Goal: Task Accomplishment & Management: Manage account settings

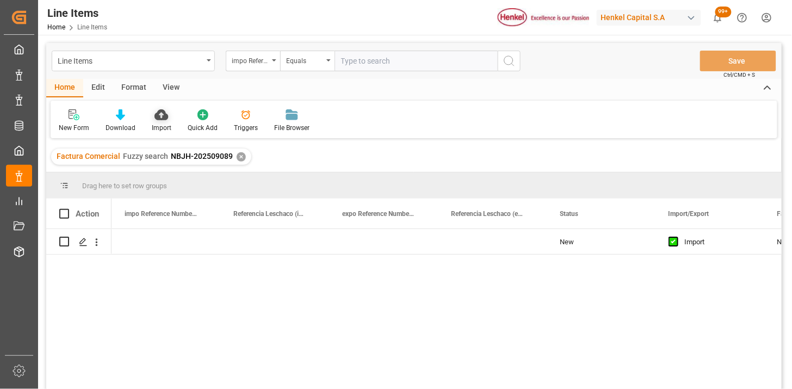
click at [162, 113] on icon at bounding box center [162, 114] width 14 height 11
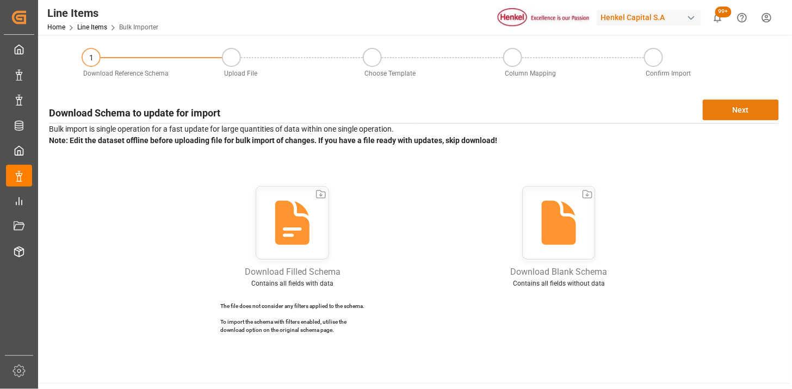
click at [746, 101] on button "Next" at bounding box center [741, 110] width 76 height 21
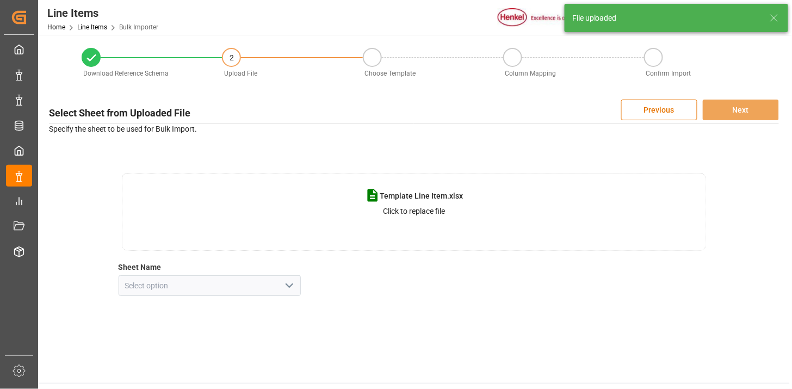
click at [287, 285] on polyline "open menu" at bounding box center [289, 285] width 7 height 3
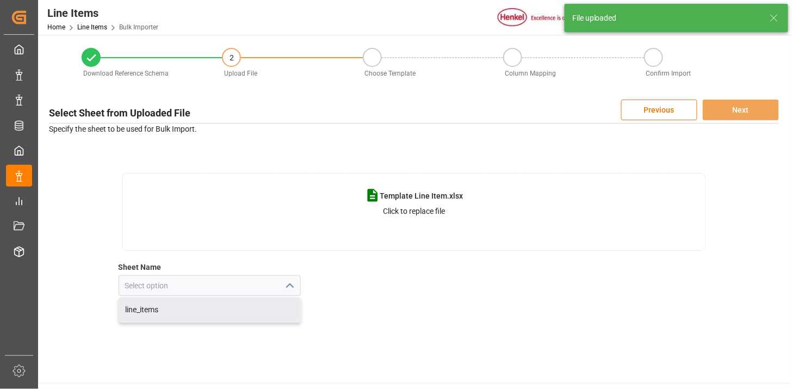
drag, startPoint x: 248, startPoint y: 310, endPoint x: 351, endPoint y: 296, distance: 104.4
click at [248, 311] on div "line_items" at bounding box center [210, 310] width 182 height 24
type input "line_items"
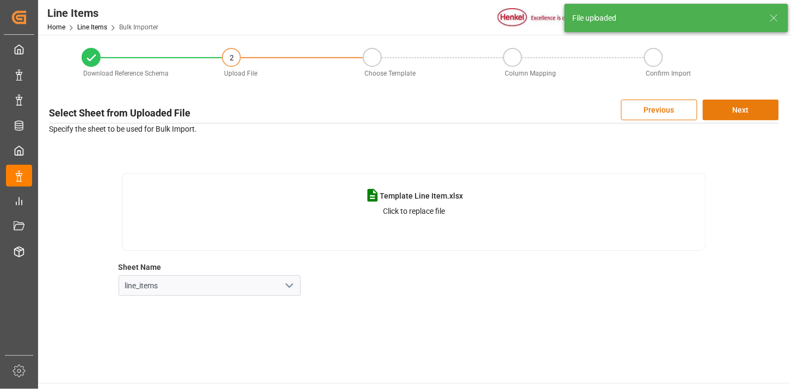
click at [748, 112] on button "Next" at bounding box center [741, 110] width 76 height 21
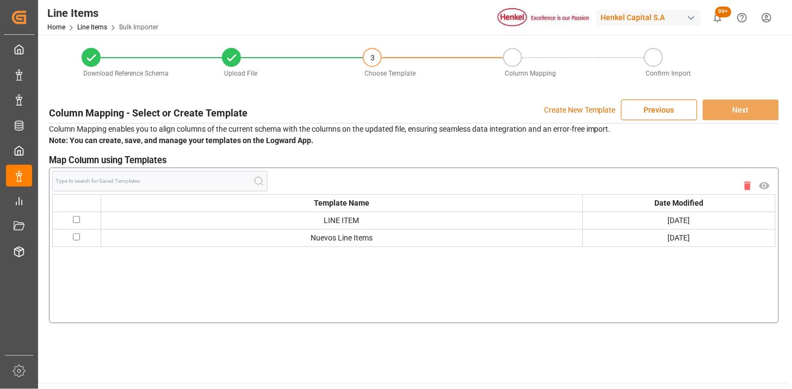
click at [75, 223] on td at bounding box center [77, 220] width 48 height 17
click at [77, 219] on input "checkbox" at bounding box center [76, 219] width 7 height 7
checkbox input "true"
click at [751, 108] on button "Next" at bounding box center [741, 110] width 76 height 21
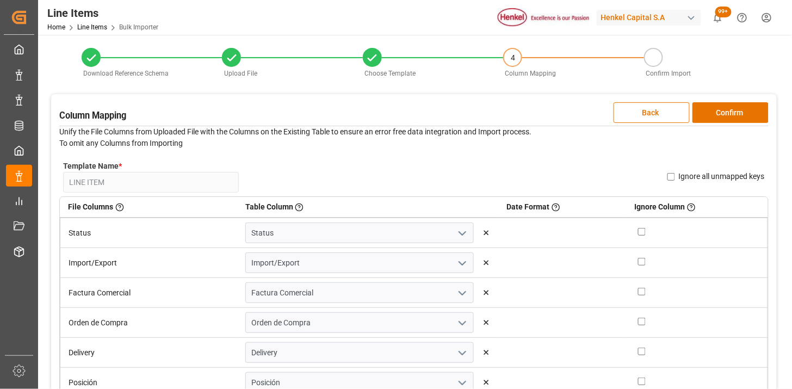
click at [751, 108] on button "Confirm" at bounding box center [731, 112] width 76 height 21
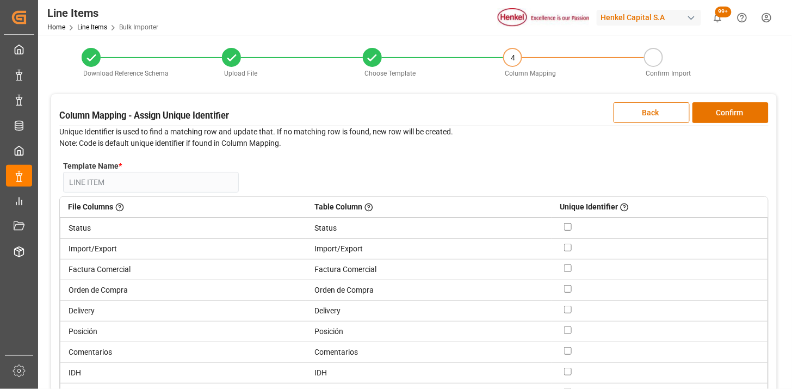
click at [751, 108] on button "Confirm" at bounding box center [731, 112] width 76 height 21
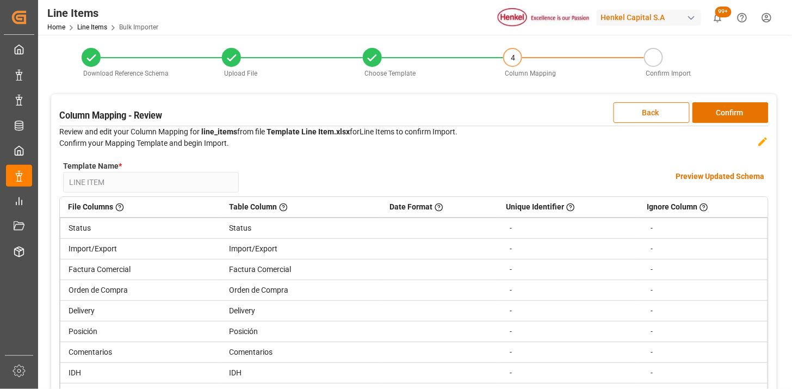
click at [751, 108] on button "Confirm" at bounding box center [731, 112] width 76 height 21
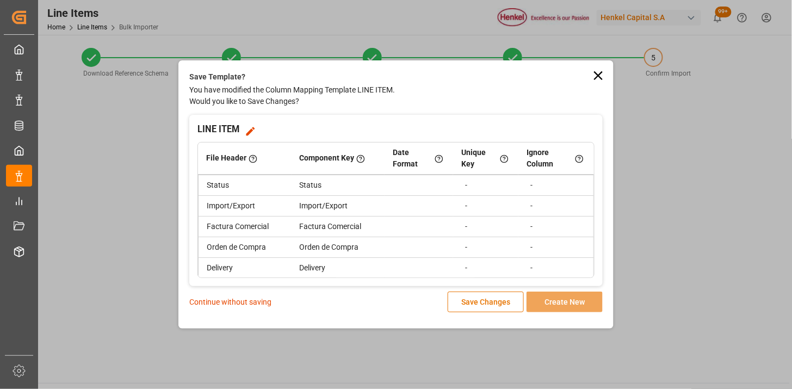
click at [213, 300] on p "Continue without saving" at bounding box center [230, 302] width 82 height 11
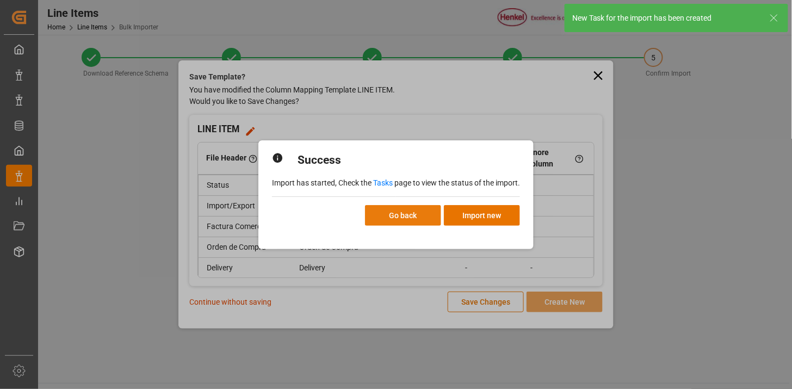
click at [422, 212] on button "Go back" at bounding box center [403, 215] width 76 height 21
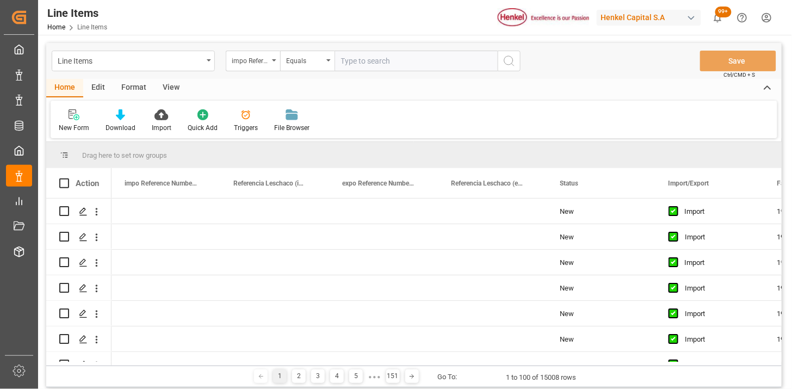
drag, startPoint x: 175, startPoint y: 89, endPoint x: 148, endPoint y: 104, distance: 30.7
click at [173, 90] on div "View" at bounding box center [171, 88] width 33 height 19
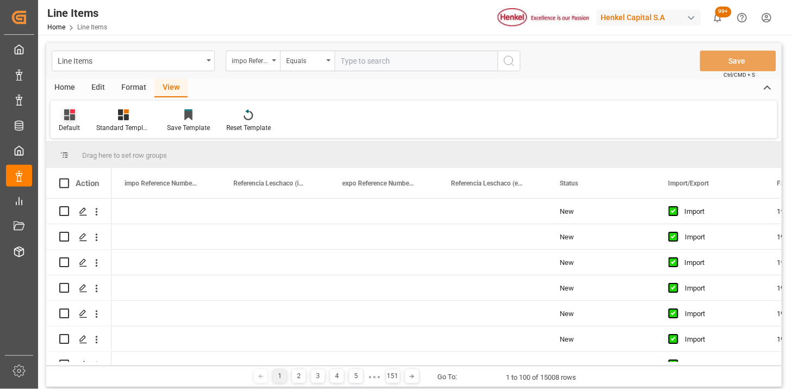
click at [75, 129] on div "Default" at bounding box center [69, 128] width 21 height 10
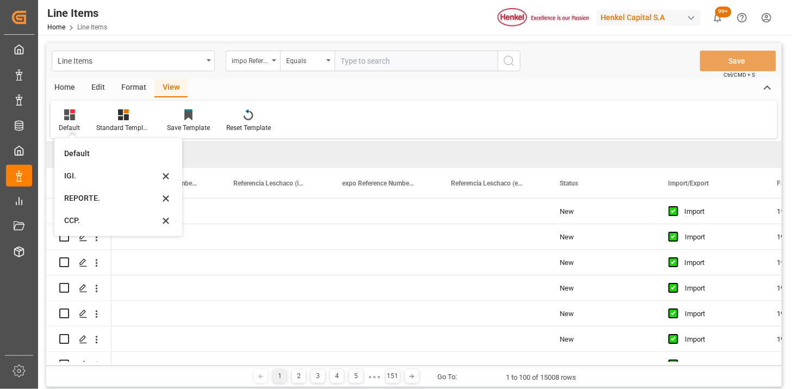
drag, startPoint x: 86, startPoint y: 199, endPoint x: 292, endPoint y: 108, distance: 225.4
click at [87, 198] on div "REPORTE." at bounding box center [111, 198] width 95 height 11
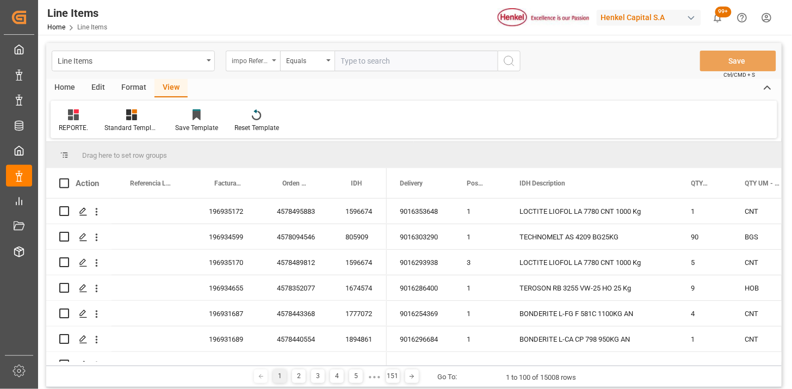
click at [242, 57] on div "impo Reference Number WF" at bounding box center [250, 59] width 37 height 13
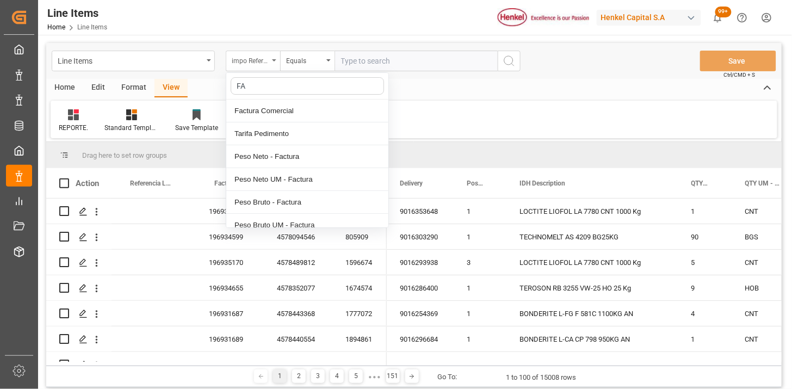
type input "FAC"
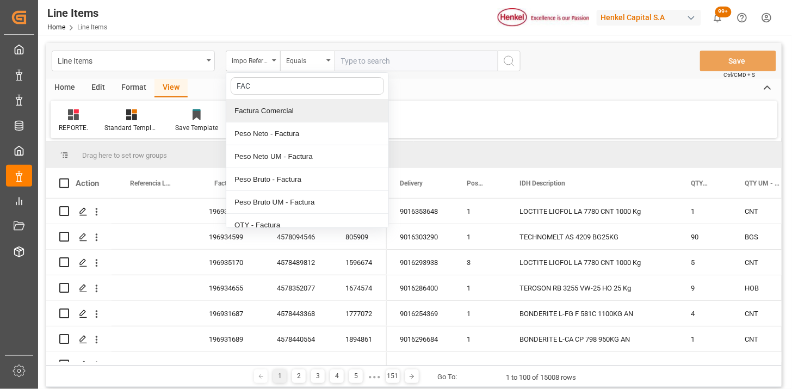
click at [272, 118] on div "Factura Comercial" at bounding box center [307, 111] width 162 height 23
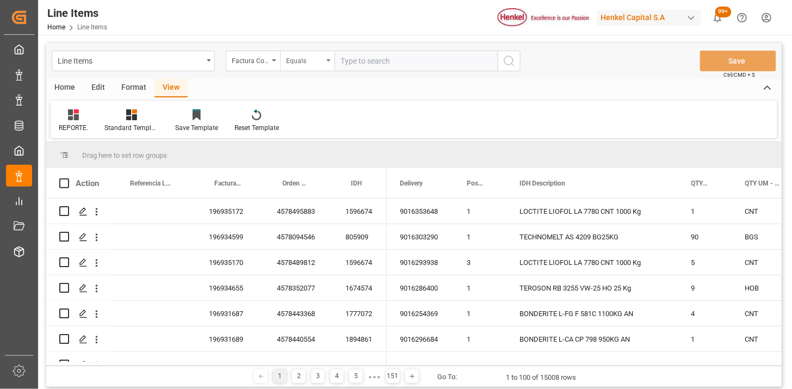
click at [300, 62] on div "Equals" at bounding box center [304, 59] width 37 height 13
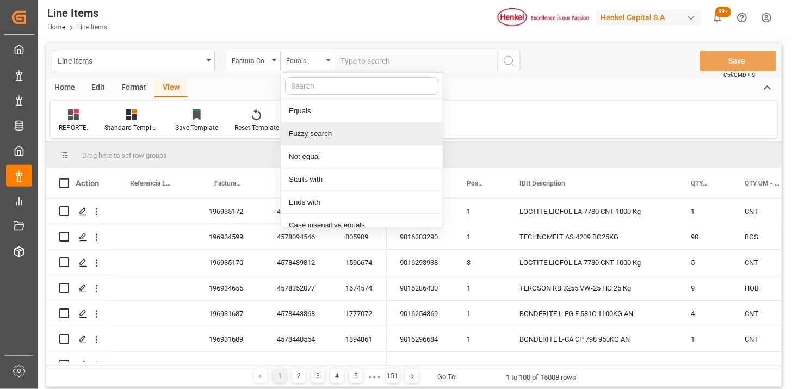
drag, startPoint x: 317, startPoint y: 132, endPoint x: 374, endPoint y: 62, distance: 90.4
click at [319, 130] on div "Fuzzy search" at bounding box center [362, 133] width 162 height 23
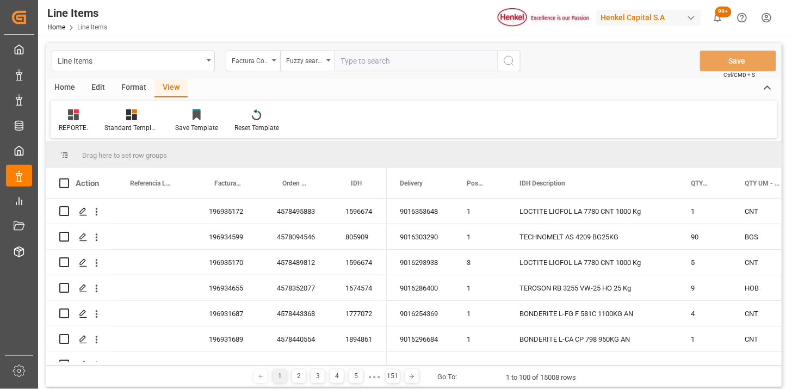
click at [377, 60] on input "text" at bounding box center [416, 61] width 163 height 21
paste input "202509091"
type input "202509091"
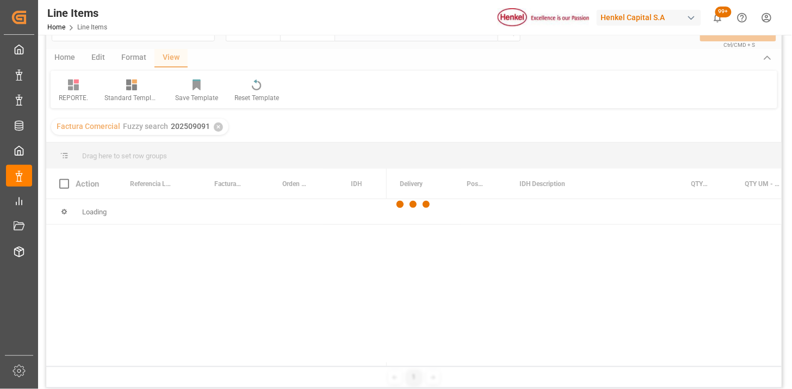
scroll to position [60, 0]
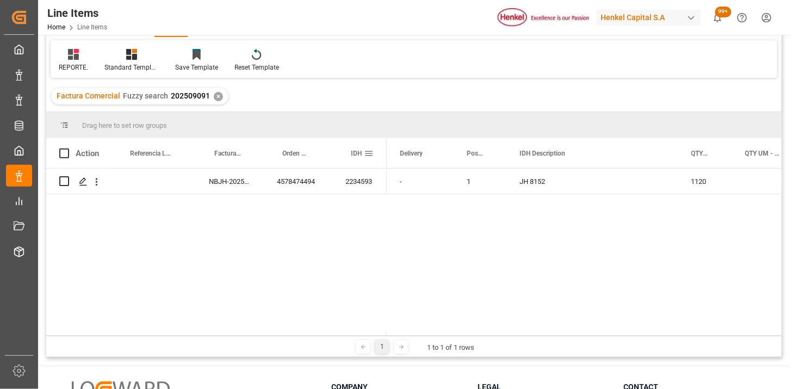
click at [371, 152] on span at bounding box center [369, 154] width 10 height 10
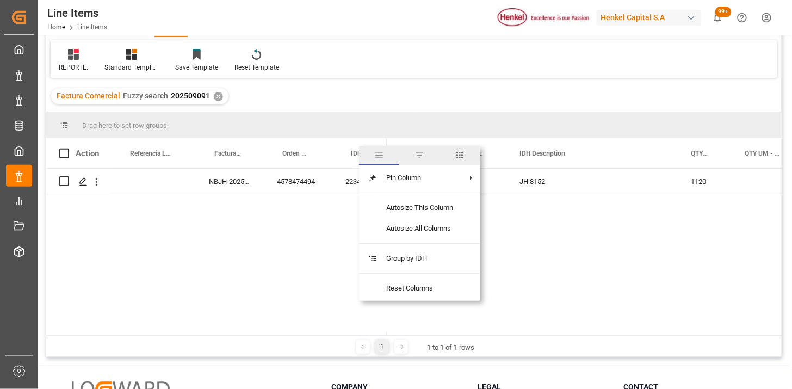
click at [469, 155] on span "columns" at bounding box center [460, 156] width 40 height 20
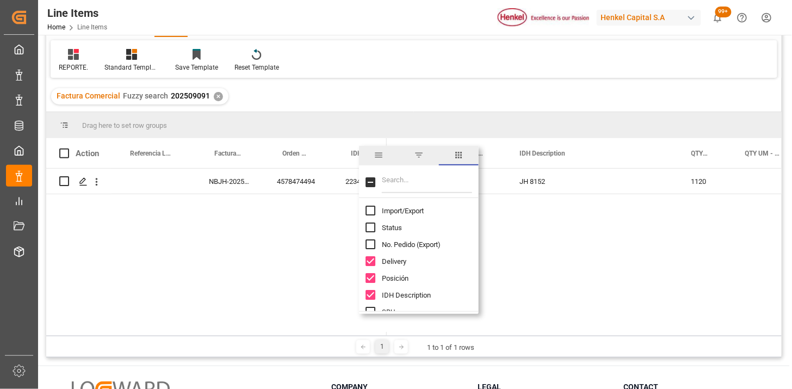
click at [404, 210] on span "Import/Export" at bounding box center [403, 211] width 42 height 8
checkbox input "true"
click at [406, 187] on input "Filter Columns Input" at bounding box center [427, 182] width 90 height 22
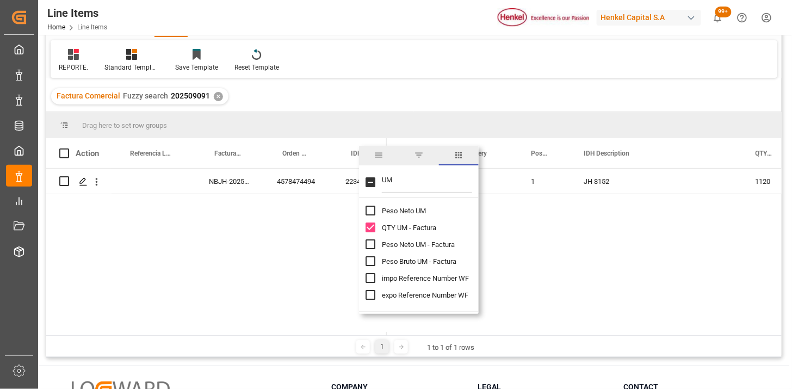
type input "UM"
click at [415, 249] on div "Peso Neto UM - Factura" at bounding box center [426, 244] width 120 height 17
click at [416, 259] on span "Peso Bruto UM - Factura" at bounding box center [419, 261] width 75 height 8
checkbox input "true"
click at [402, 243] on span "Peso Neto UM - Factura" at bounding box center [418, 245] width 73 height 8
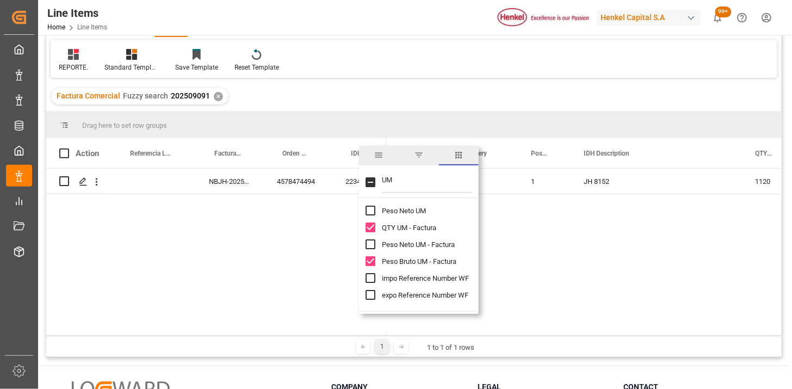
checkbox input "true"
click at [324, 242] on div "NBJH-202509091 4578474494 2234593 - 1 JH 8152 1120 22400" at bounding box center [414, 250] width 736 height 163
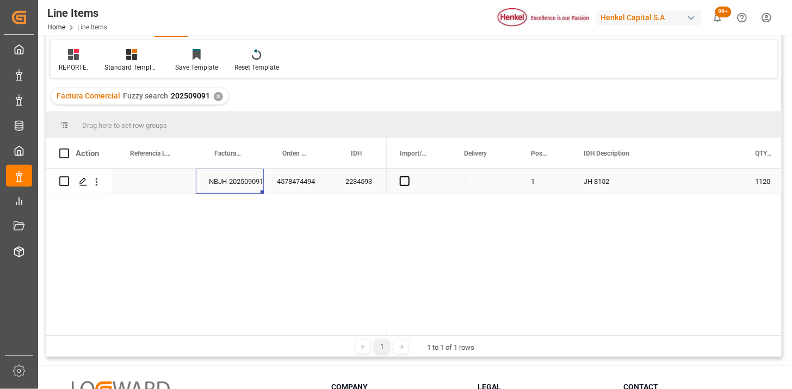
click at [231, 187] on div "NBJH-202509091" at bounding box center [230, 181] width 68 height 25
click at [404, 182] on span "Press SPACE to select this row." at bounding box center [405, 181] width 10 height 10
click at [408, 176] on input "Press SPACE to select this row." at bounding box center [408, 176] width 0 height 0
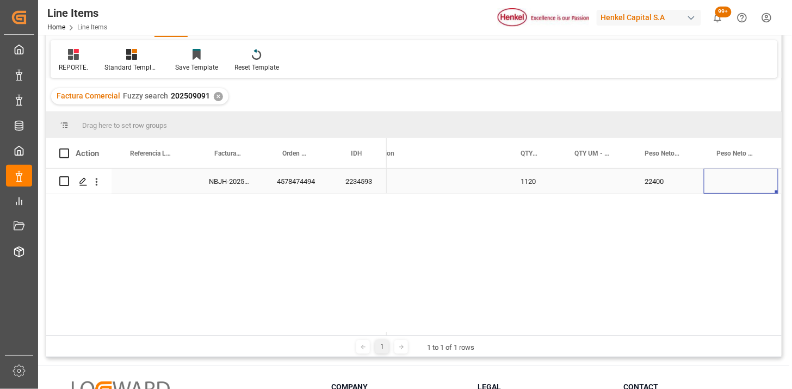
scroll to position [0, 310]
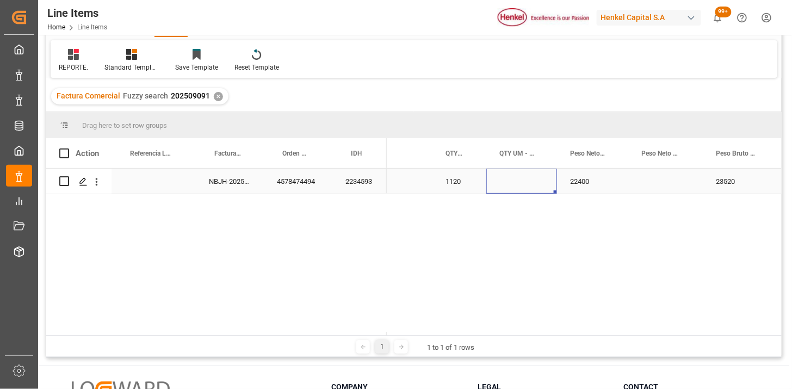
click at [507, 175] on div "Press SPACE to select this row." at bounding box center [522, 181] width 71 height 25
click at [513, 182] on input "Press SPACE to select this row." at bounding box center [521, 187] width 53 height 21
type input "BGS"
click at [657, 183] on div "Press SPACE to select this row." at bounding box center [666, 181] width 75 height 25
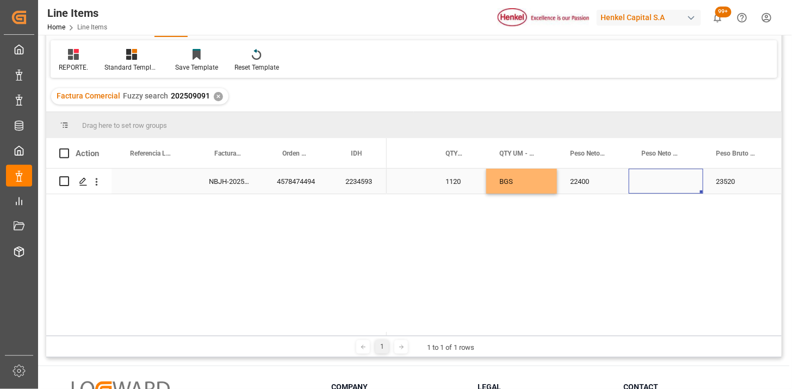
click at [657, 183] on div "Press SPACE to select this row." at bounding box center [666, 181] width 75 height 25
click at [657, 183] on input "Press SPACE to select this row." at bounding box center [666, 187] width 57 height 21
type input "KG"
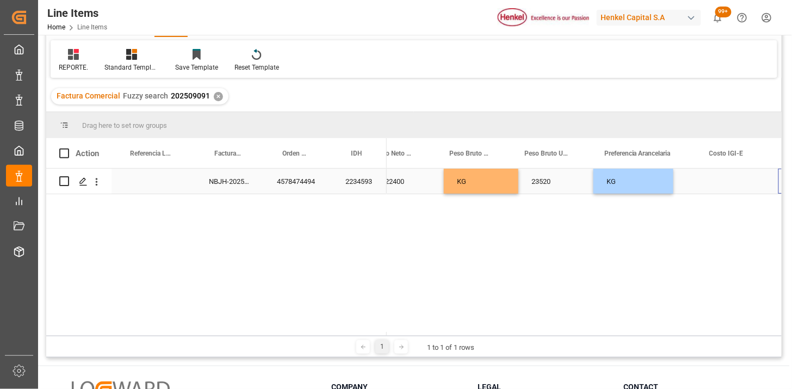
scroll to position [0, 577]
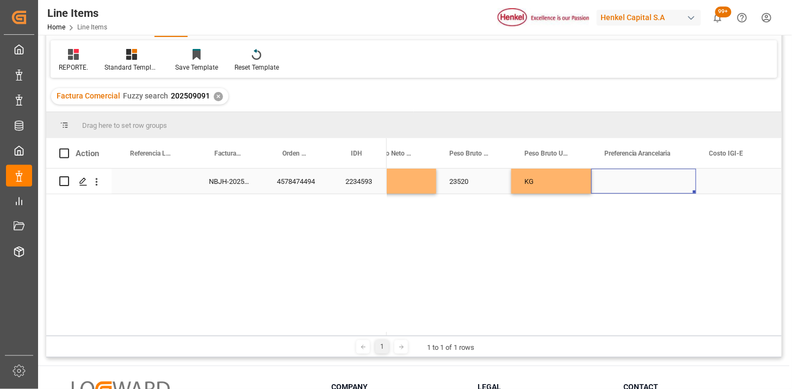
click at [657, 183] on div "Press SPACE to select this row." at bounding box center [644, 181] width 105 height 25
click at [657, 183] on button "Select" at bounding box center [644, 187] width 88 height 21
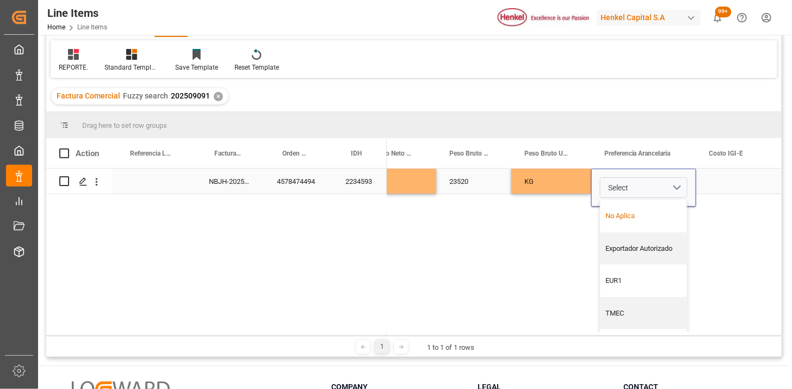
click at [648, 211] on div "No Aplica" at bounding box center [644, 216] width 75 height 11
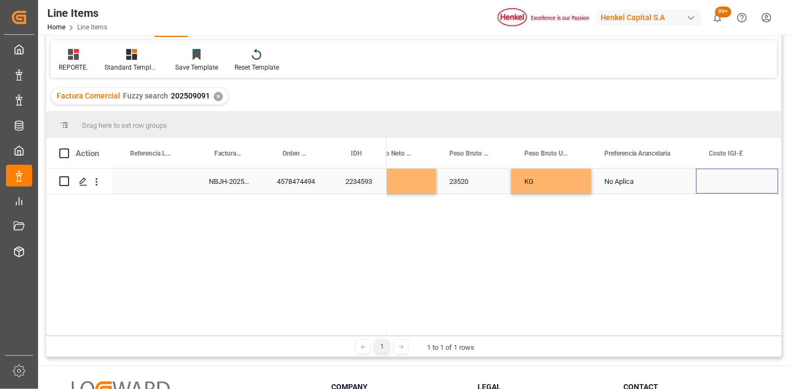
click at [717, 190] on div "Press SPACE to select this row." at bounding box center [738, 181] width 82 height 25
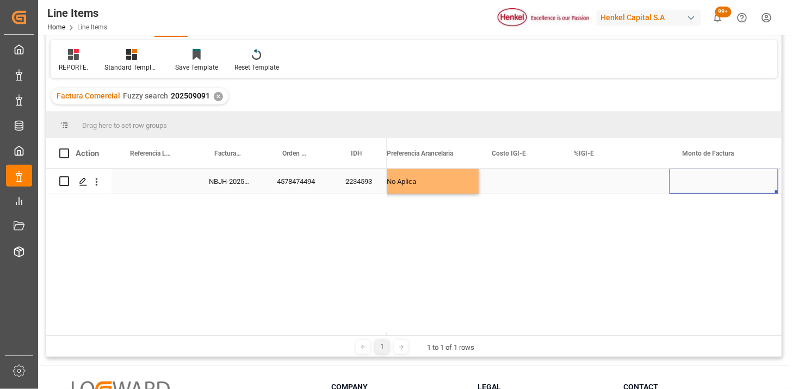
scroll to position [0, 877]
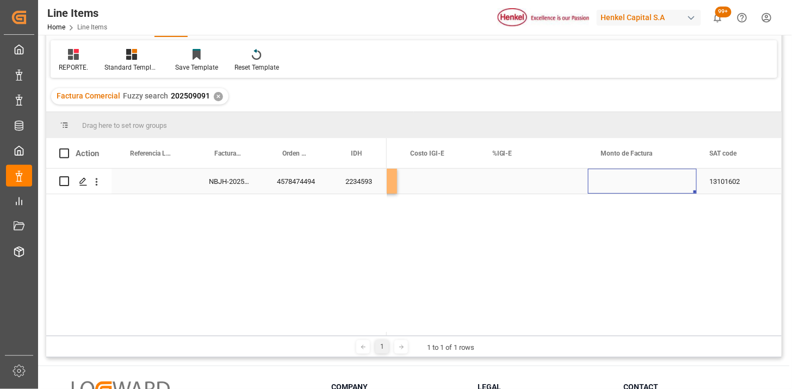
click at [642, 181] on div "Press SPACE to select this row." at bounding box center [642, 181] width 109 height 25
click at [642, 181] on input "Press SPACE to select this row." at bounding box center [642, 187] width 91 height 21
type input "48832"
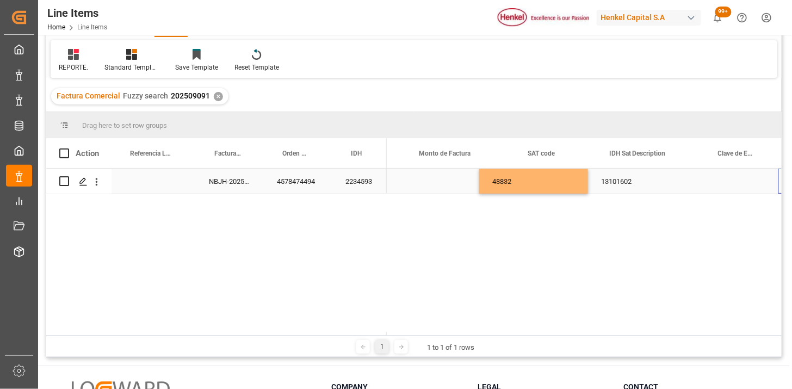
scroll to position [0, 1131]
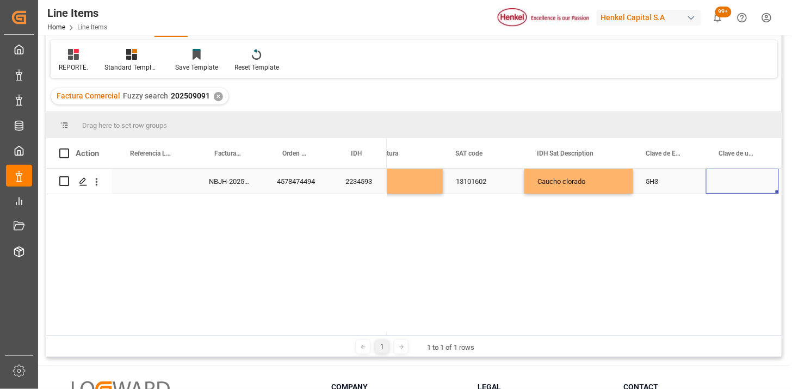
click at [732, 182] on div "Press SPACE to select this row." at bounding box center [742, 181] width 73 height 25
click at [758, 193] on icon "open menu" at bounding box center [759, 188] width 13 height 13
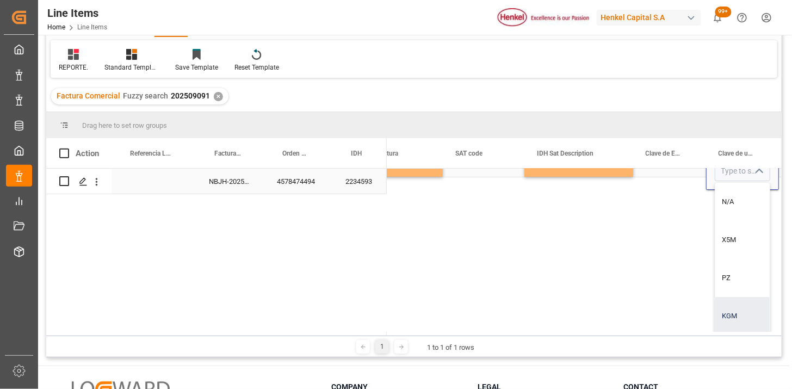
click at [755, 312] on div "KGM" at bounding box center [743, 316] width 54 height 38
type input "KGM"
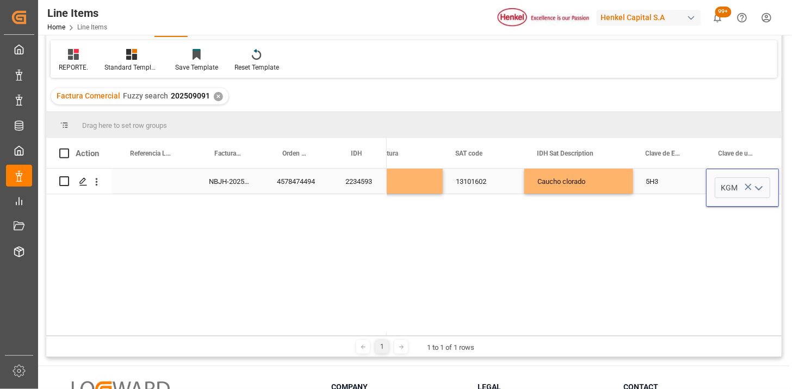
scroll to position [0, 1131]
click at [604, 269] on div "48832 13101602 Caucho clorado 5H3 KGM MEDUR2129357" at bounding box center [584, 252] width 395 height 167
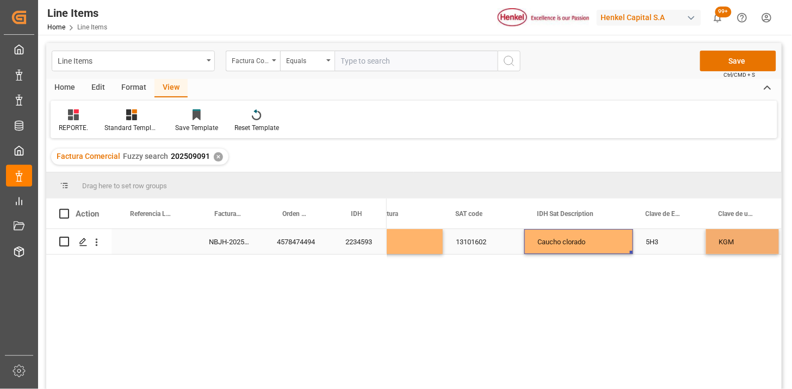
click at [590, 239] on div "Caucho clorado" at bounding box center [579, 241] width 109 height 25
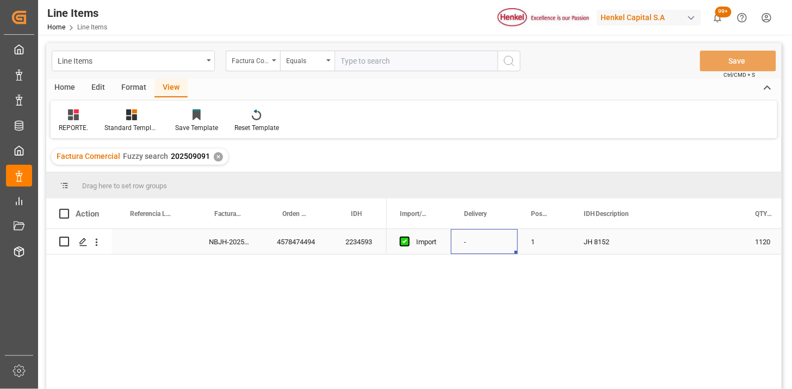
click at [347, 248] on div "2234593" at bounding box center [360, 241] width 54 height 25
click at [303, 58] on div "Equals" at bounding box center [304, 59] width 37 height 13
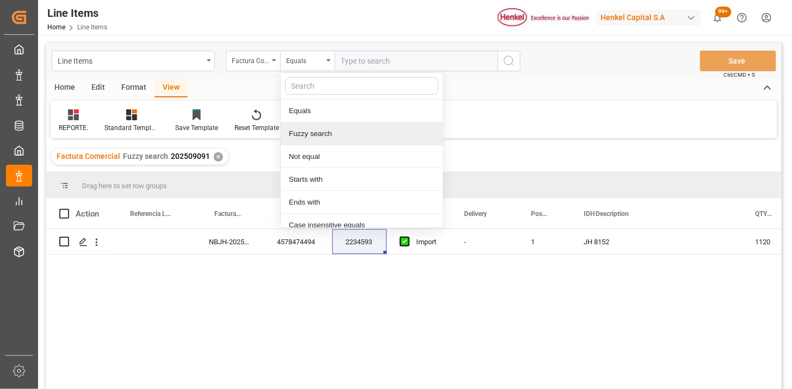
drag, startPoint x: 335, startPoint y: 132, endPoint x: 381, endPoint y: 94, distance: 59.9
click at [338, 128] on div "Fuzzy search" at bounding box center [362, 133] width 162 height 23
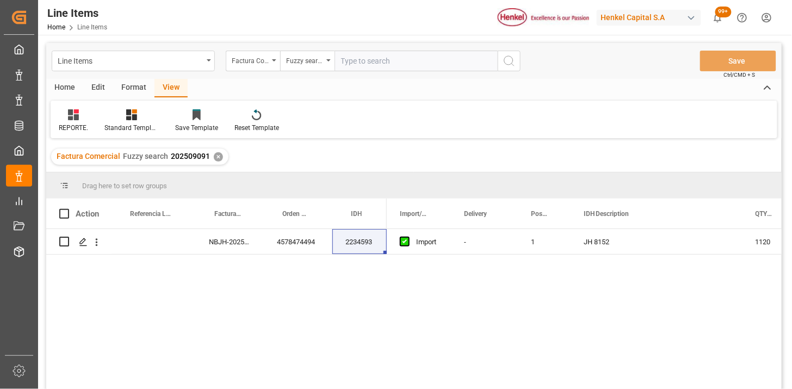
click at [399, 57] on input "text" at bounding box center [416, 61] width 163 height 21
paste input "202509093"
type input "202509093"
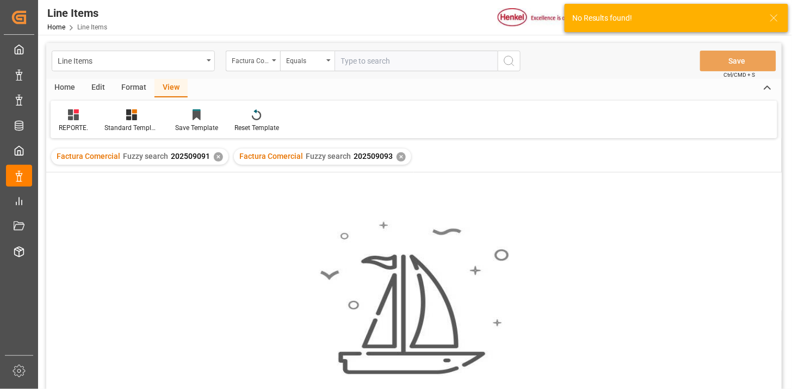
click at [219, 156] on div "✕" at bounding box center [218, 156] width 9 height 9
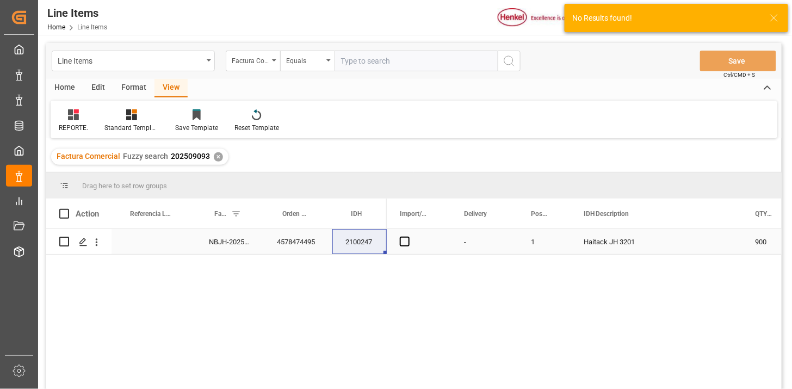
click at [247, 248] on div "NBJH-202509093" at bounding box center [230, 241] width 68 height 25
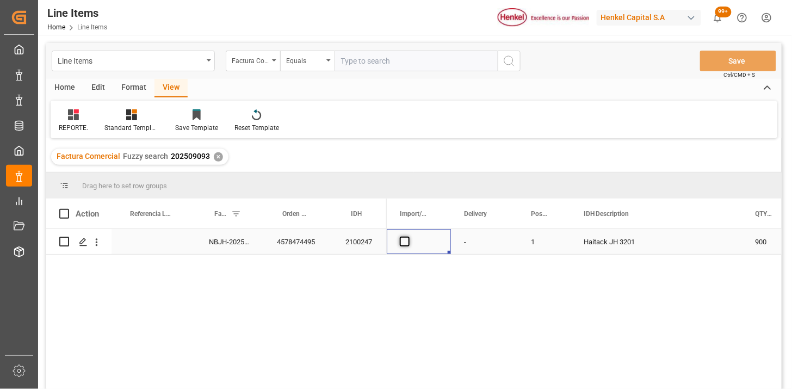
click at [407, 245] on span "Press SPACE to select this row." at bounding box center [405, 242] width 10 height 10
click at [408, 237] on input "Press SPACE to select this row." at bounding box center [408, 237] width 0 height 0
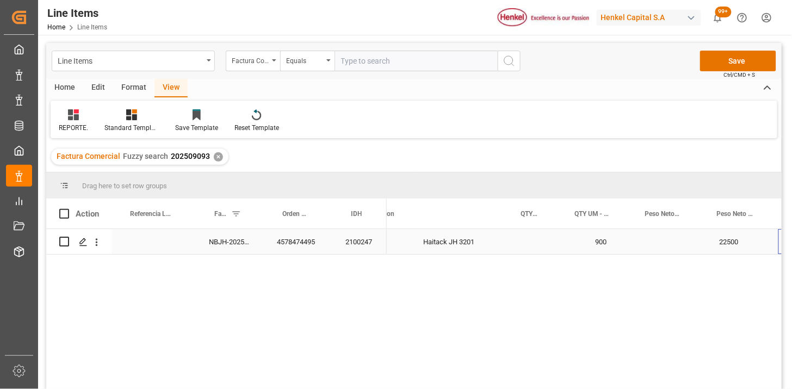
scroll to position [0, 235]
click at [594, 242] on div "Press SPACE to select this row." at bounding box center [597, 241] width 71 height 25
click at [594, 243] on input "Press SPACE to select this row." at bounding box center [596, 248] width 53 height 21
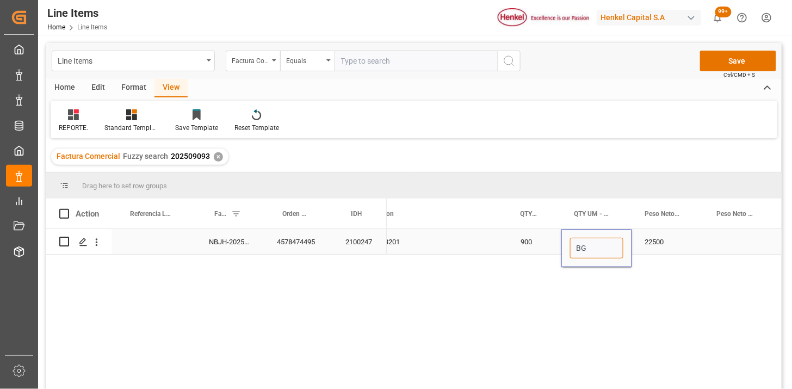
type input "BGS"
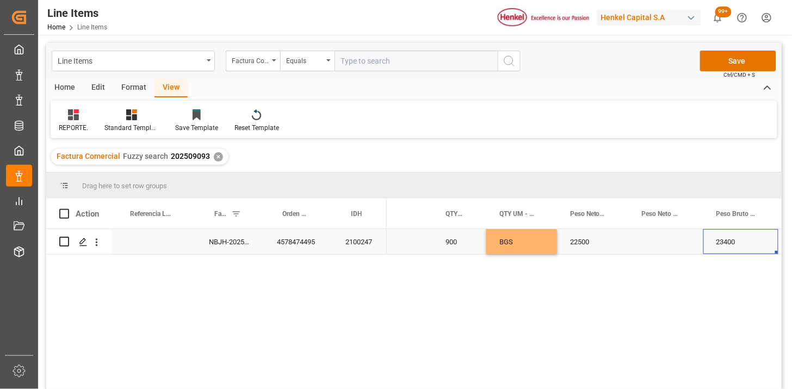
click at [644, 243] on div "Press SPACE to select this row." at bounding box center [666, 241] width 75 height 25
click at [644, 243] on input "Press SPACE to select this row." at bounding box center [666, 248] width 57 height 21
type input "KG"
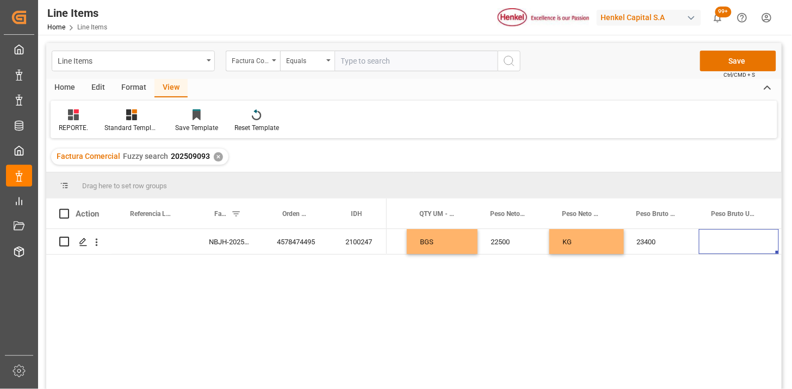
scroll to position [0, 495]
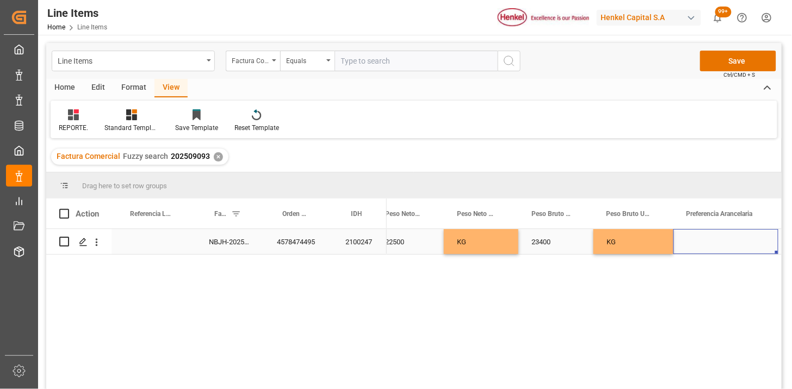
click at [698, 238] on div "Press SPACE to select this row." at bounding box center [726, 241] width 105 height 25
click at [758, 249] on button "Select" at bounding box center [726, 248] width 88 height 21
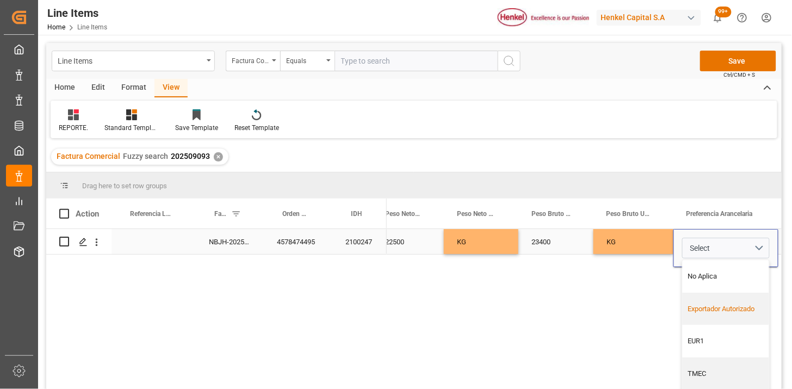
click at [724, 304] on div "Exportador Autorizado" at bounding box center [726, 309] width 75 height 11
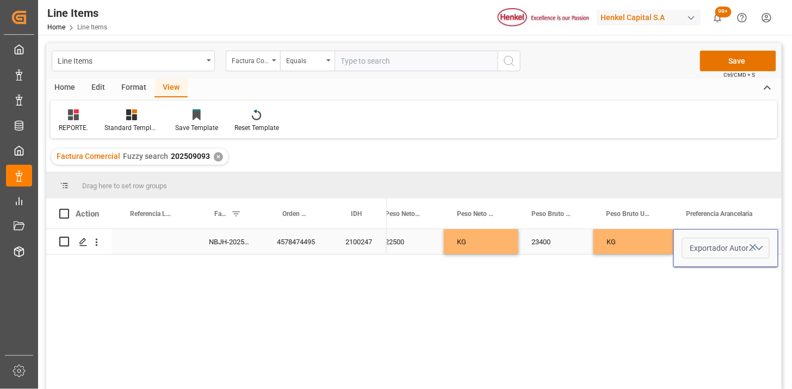
drag, startPoint x: 704, startPoint y: 243, endPoint x: 705, endPoint y: 255, distance: 12.1
click at [705, 245] on span "Exportador Autorizado" at bounding box center [723, 248] width 64 height 11
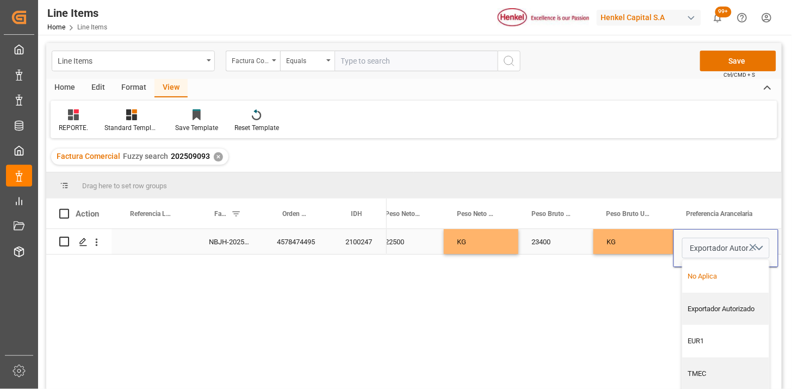
click at [704, 263] on div "No Aplica" at bounding box center [726, 276] width 87 height 33
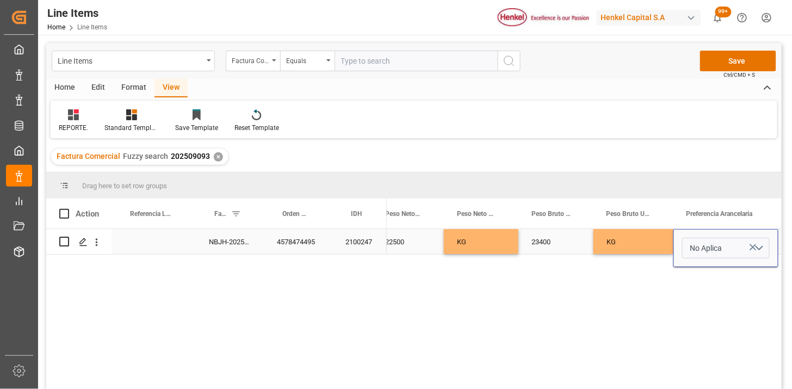
click at [657, 245] on div "KG" at bounding box center [634, 241] width 80 height 25
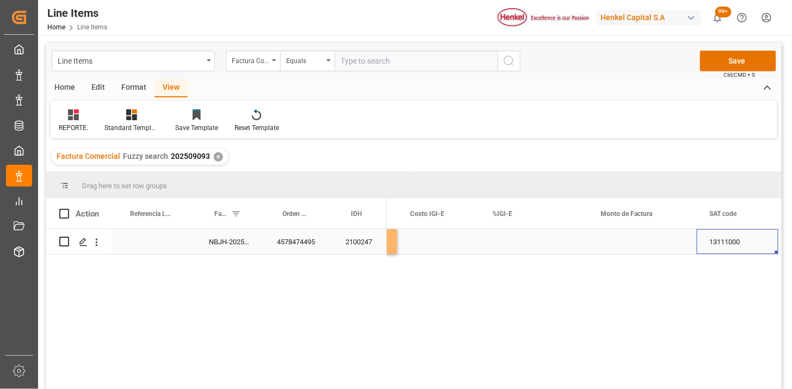
scroll to position [0, 986]
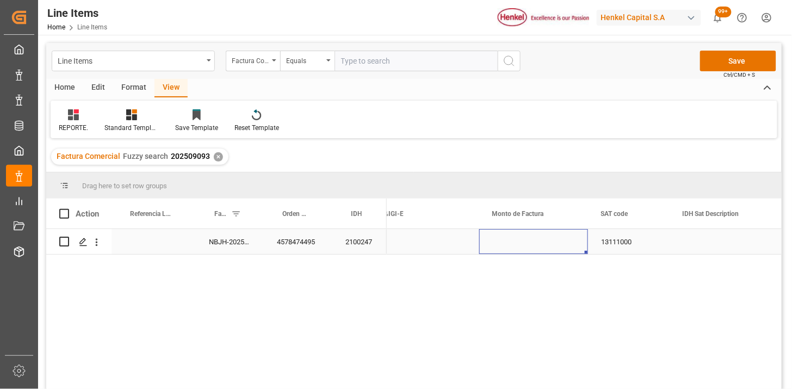
click at [541, 249] on div "Press SPACE to select this row." at bounding box center [533, 241] width 109 height 25
click at [541, 247] on input "Press SPACE to select this row." at bounding box center [533, 248] width 91 height 21
type input "38025"
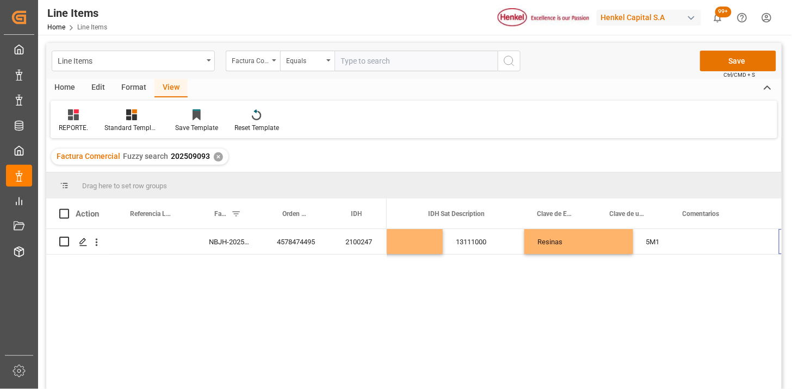
scroll to position [0, 1240]
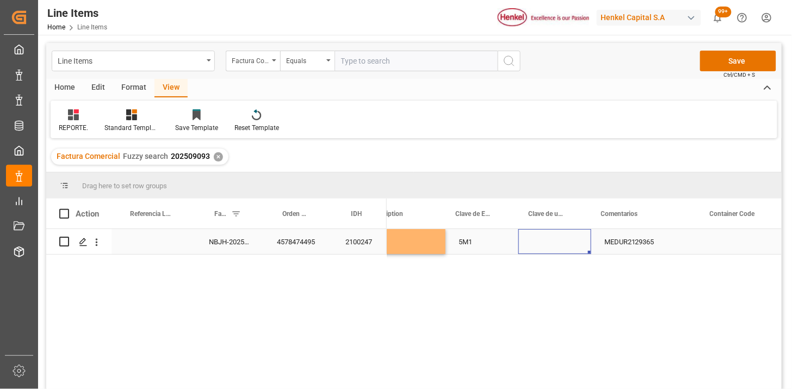
click at [541, 247] on div "Press SPACE to select this row." at bounding box center [555, 241] width 73 height 25
click at [568, 245] on icon "open menu" at bounding box center [571, 248] width 13 height 13
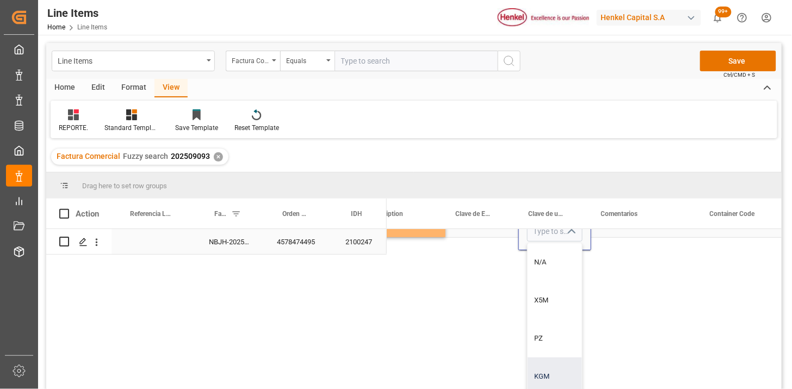
click at [556, 367] on div "KGM" at bounding box center [555, 377] width 54 height 38
type input "KGM"
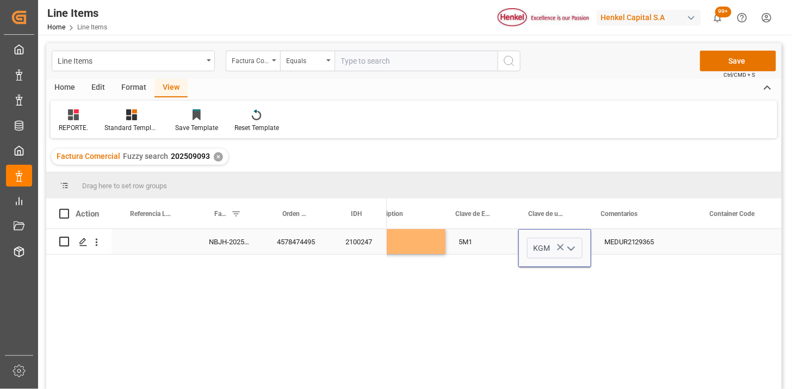
click at [498, 298] on div "13111000 Resinas 5M1 KGM MEDUR2129365" at bounding box center [584, 312] width 395 height 167
click at [476, 233] on div "5M1" at bounding box center [482, 241] width 73 height 25
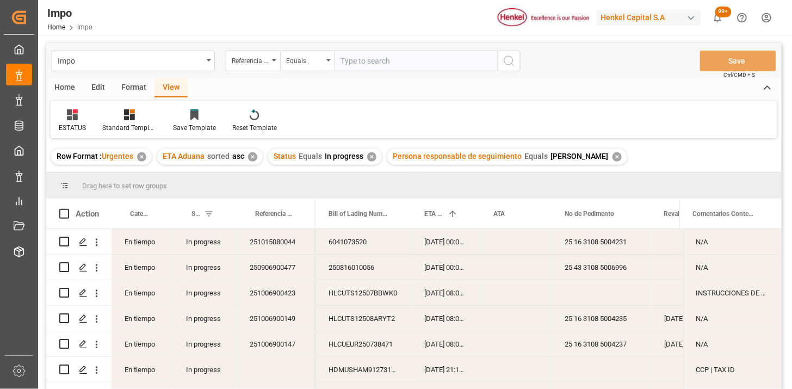
click at [389, 61] on input "text" at bounding box center [416, 61] width 163 height 21
paste input "251006900423"
type input "251006900423"
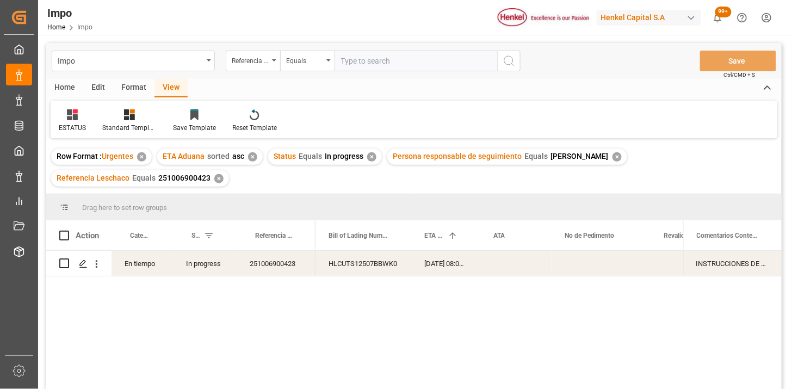
click at [372, 156] on div "✕" at bounding box center [371, 156] width 9 height 9
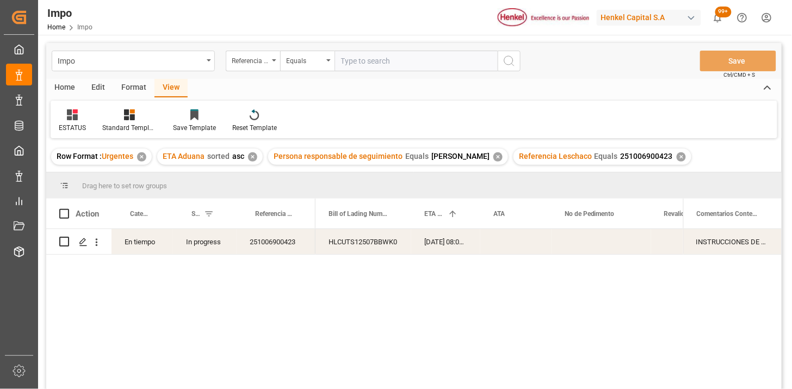
click at [254, 158] on div "✕" at bounding box center [252, 156] width 9 height 9
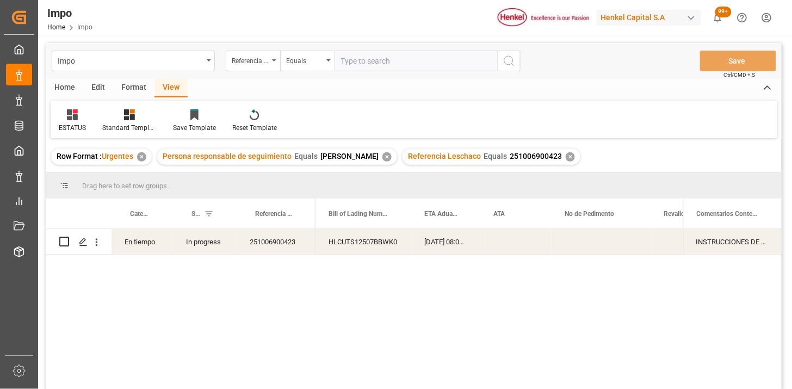
click at [384, 158] on div "✕" at bounding box center [387, 156] width 9 height 9
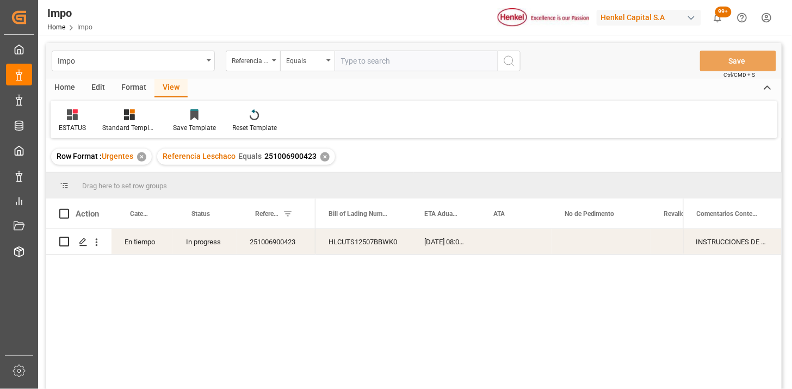
click at [521, 248] on div "Press SPACE to select this row." at bounding box center [516, 241] width 71 height 25
click at [569, 244] on div "Press SPACE to select this row." at bounding box center [602, 241] width 100 height 25
click at [393, 73] on div "Impo Referencia Leschaco Equals Save Ctrl/CMD + S" at bounding box center [414, 61] width 736 height 36
click at [394, 69] on input "text" at bounding box center [416, 61] width 163 height 21
paste input "251006900078"
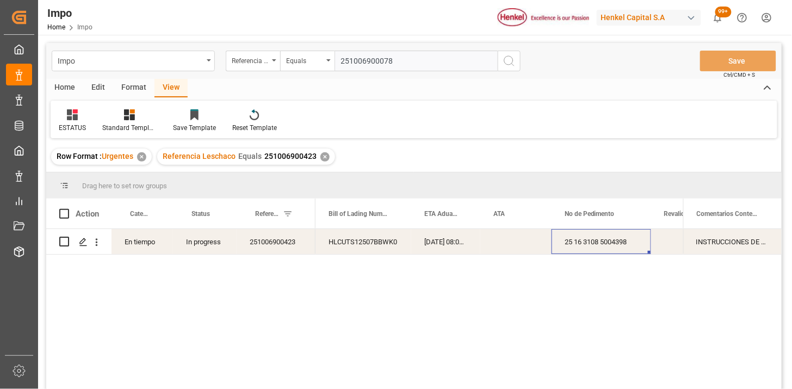
type input "251006900078"
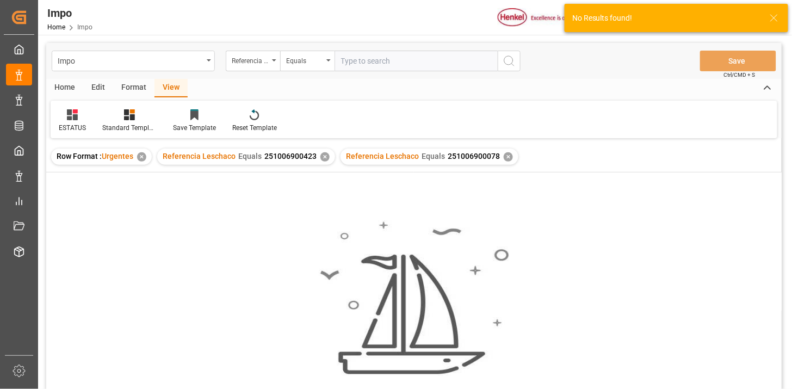
click at [323, 156] on div "✕" at bounding box center [325, 156] width 9 height 9
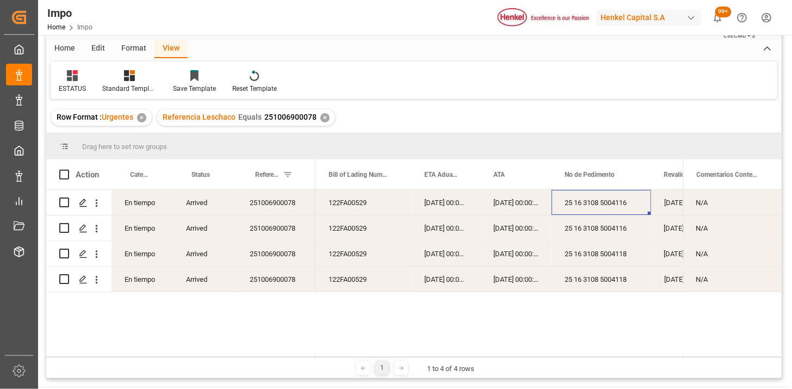
scroll to position [60, 0]
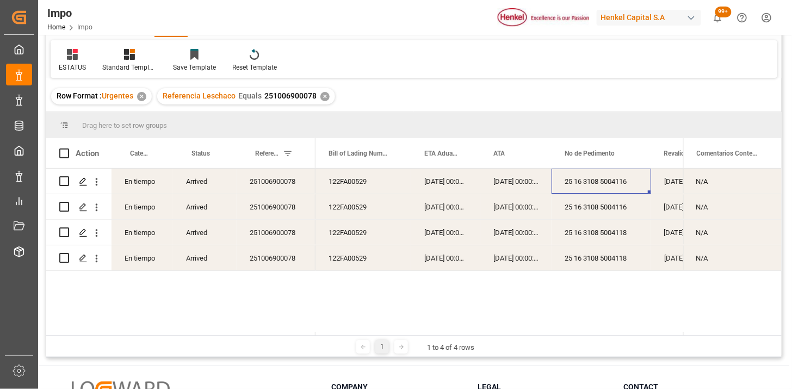
click at [592, 188] on div "25 16 3108 5004116" at bounding box center [602, 181] width 100 height 25
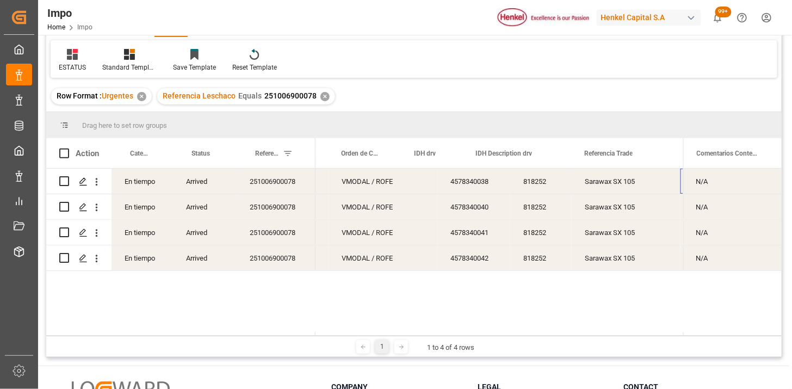
scroll to position [0, 685]
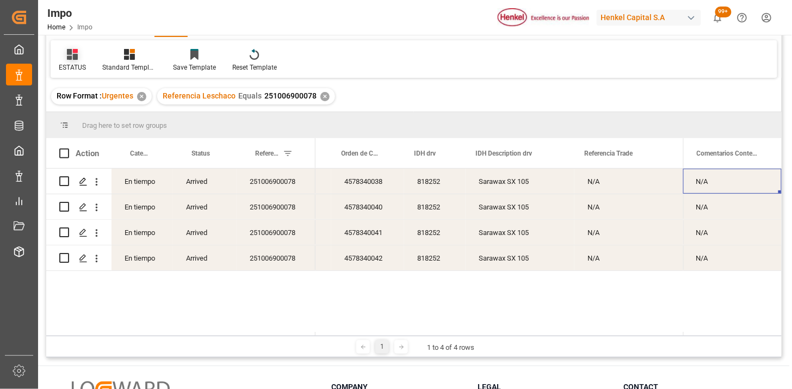
drag, startPoint x: 64, startPoint y: 57, endPoint x: 66, endPoint y: 74, distance: 17.0
click at [64, 58] on div at bounding box center [72, 53] width 27 height 11
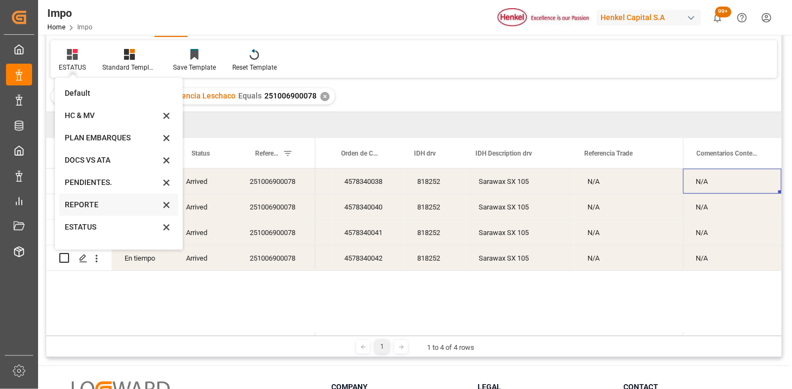
click at [79, 209] on div "REPORTE" at bounding box center [112, 204] width 95 height 11
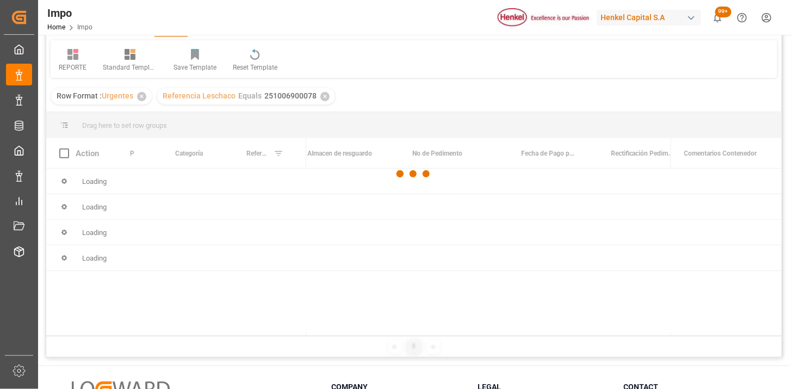
scroll to position [121, 0]
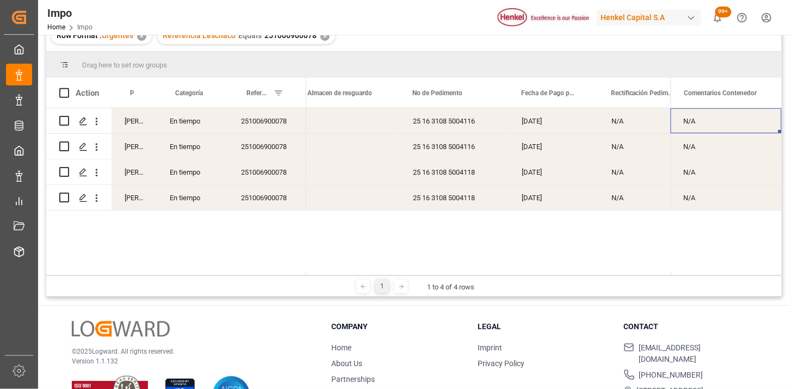
click at [374, 127] on div "Press SPACE to select this row." at bounding box center [347, 120] width 105 height 25
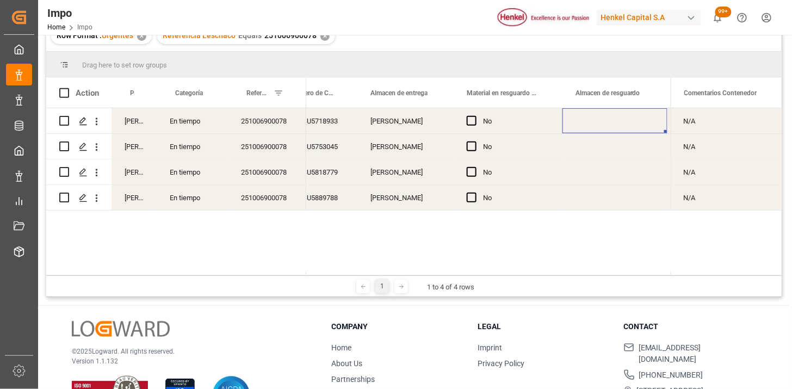
scroll to position [0, 0]
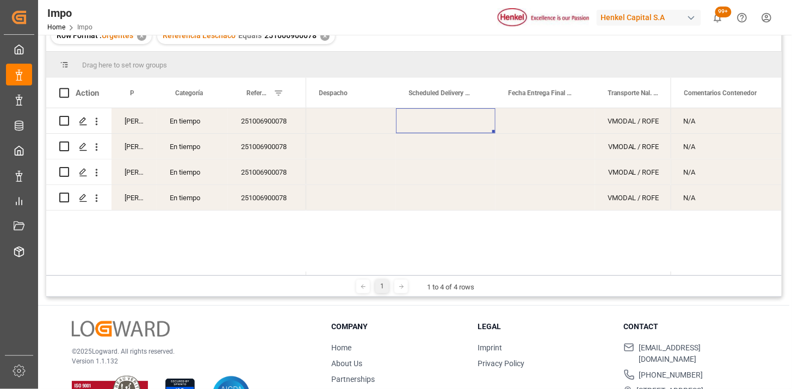
click at [340, 120] on div "Press SPACE to select this row." at bounding box center [351, 120] width 90 height 25
click at [341, 134] on input "04-09-2025" at bounding box center [351, 129] width 72 height 21
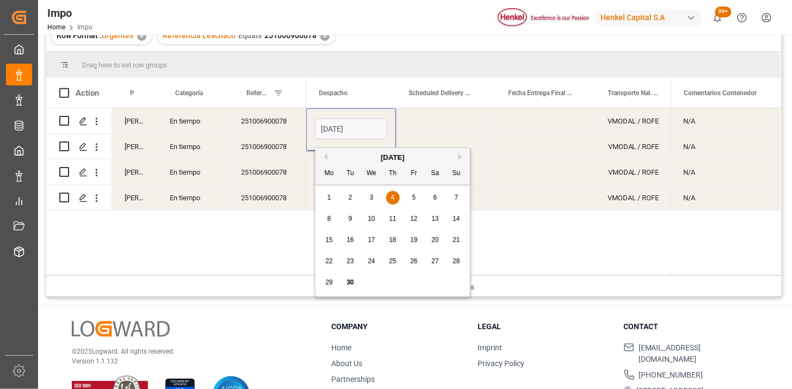
click at [341, 134] on input "04-09-2025" at bounding box center [351, 129] width 72 height 21
type input "04-10-2025"
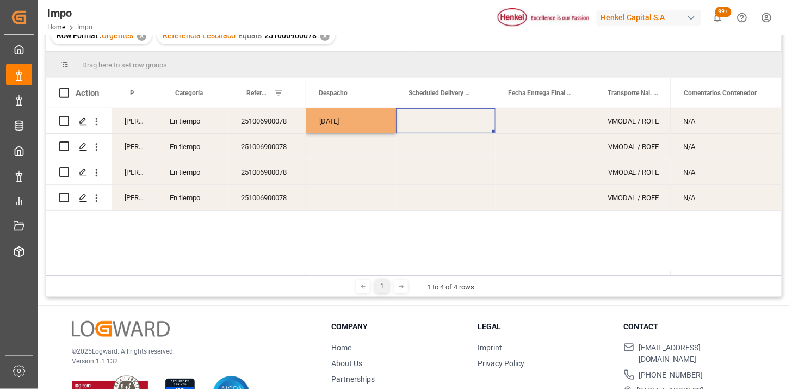
click at [424, 119] on div "Press SPACE to select this row." at bounding box center [446, 120] width 100 height 25
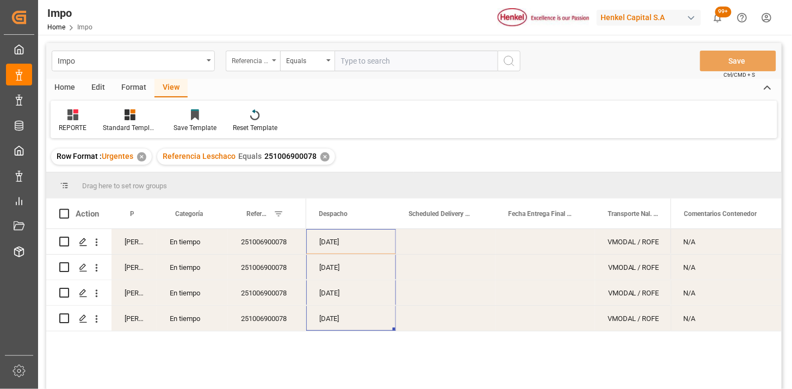
click at [260, 67] on div "Referencia Leschaco" at bounding box center [253, 61] width 54 height 21
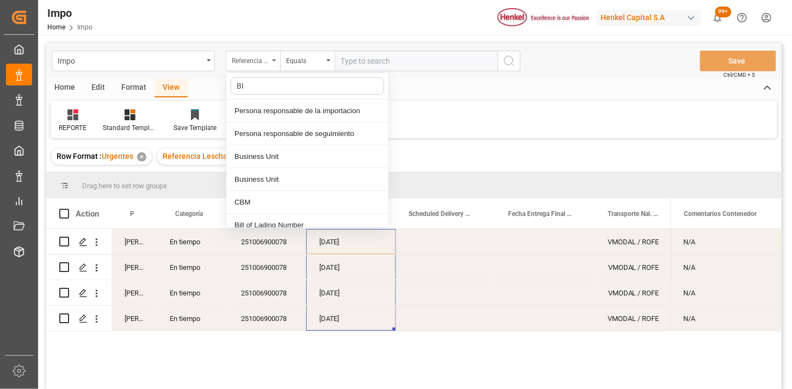
type input "BIL"
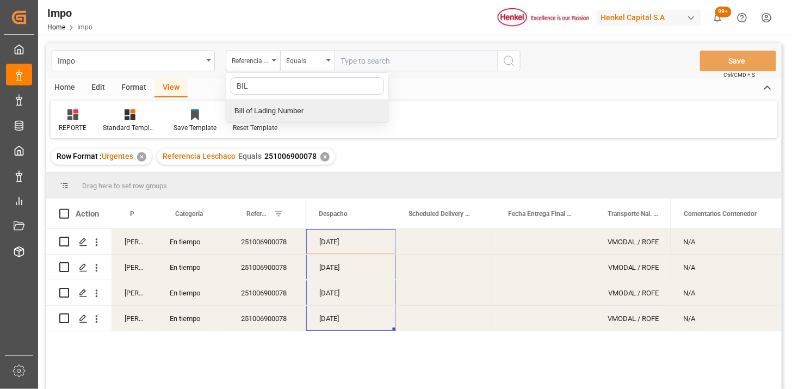
click at [297, 113] on div "Bill of Lading Number" at bounding box center [307, 111] width 162 height 23
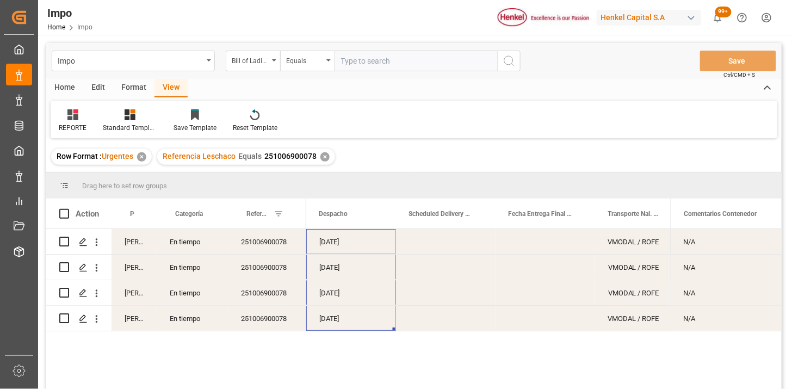
click at [383, 47] on div "Impo Bill of Lading Number Equals Save Ctrl/CMD + S" at bounding box center [414, 61] width 736 height 36
click at [384, 54] on input "text" at bounding box center [416, 61] width 163 height 21
paste input "MEDUR2129357"
type input "MEDUR2129357"
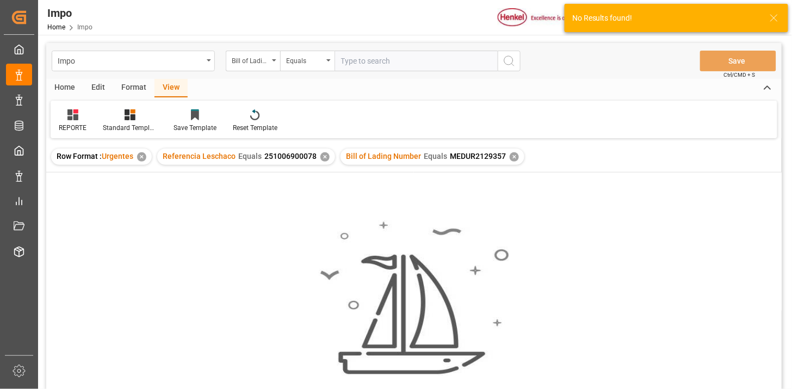
click at [324, 157] on div "✕" at bounding box center [325, 156] width 9 height 9
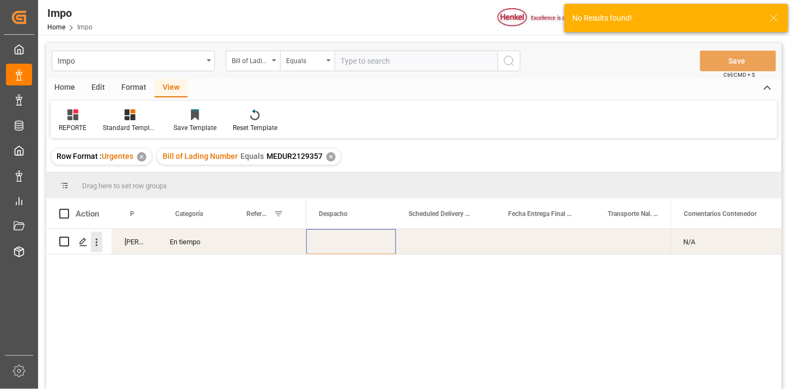
click at [93, 245] on icon "open menu" at bounding box center [96, 242] width 11 height 11
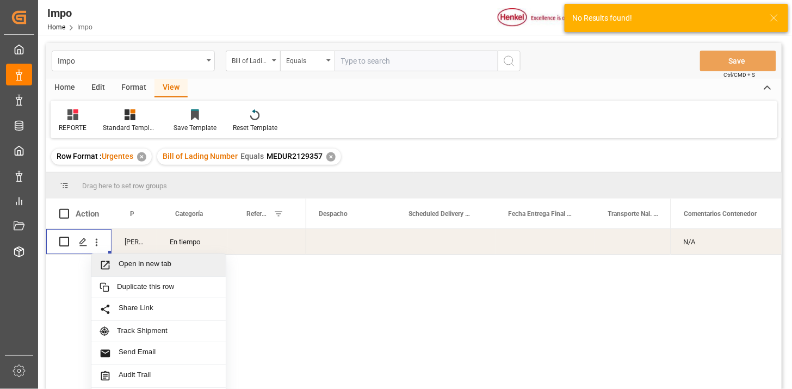
click at [119, 262] on span "Open in new tab" at bounding box center [168, 265] width 99 height 11
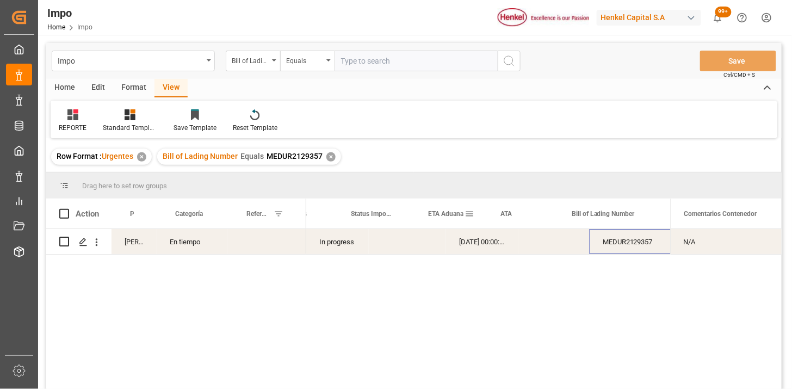
scroll to position [0, 30]
click at [314, 55] on div "Equals" at bounding box center [304, 59] width 37 height 13
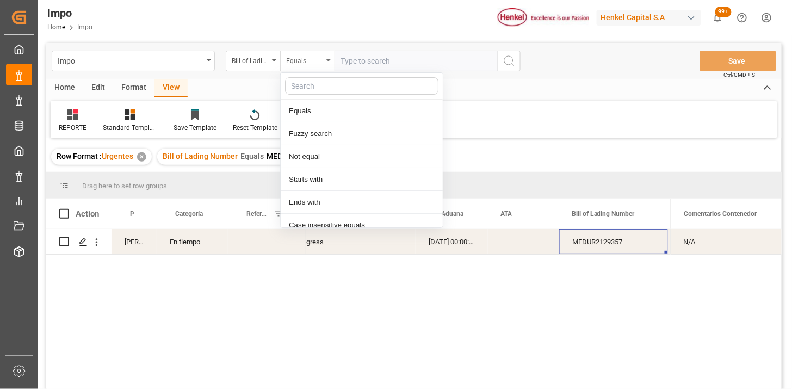
scroll to position [54, 0]
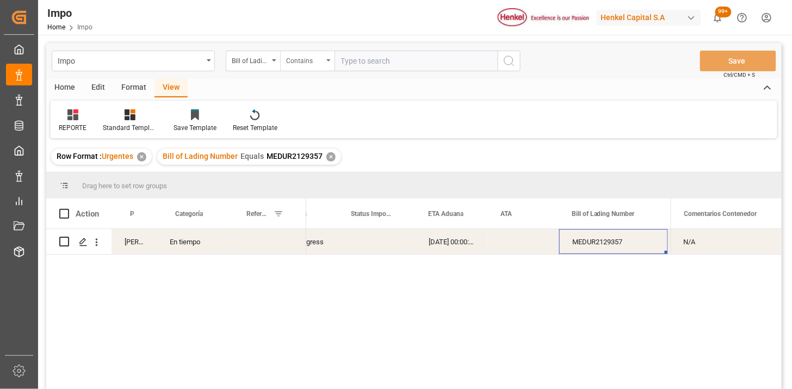
paste input "MEDUR2129357"
paste input "MEDUR2129365"
type input "MEDUR2129357,MEDUR2129365"
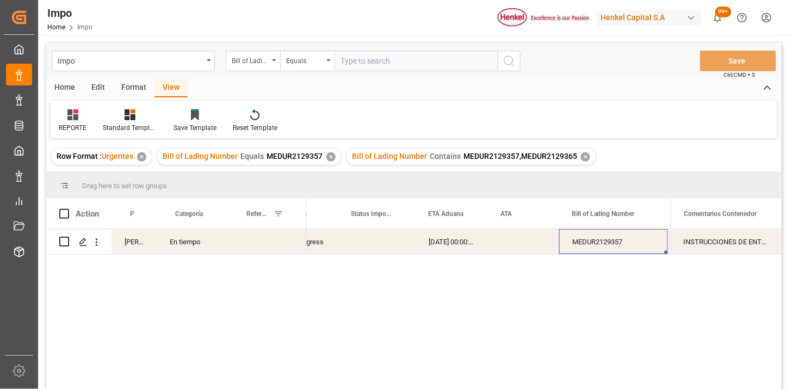
click at [330, 153] on div "✕" at bounding box center [331, 156] width 9 height 9
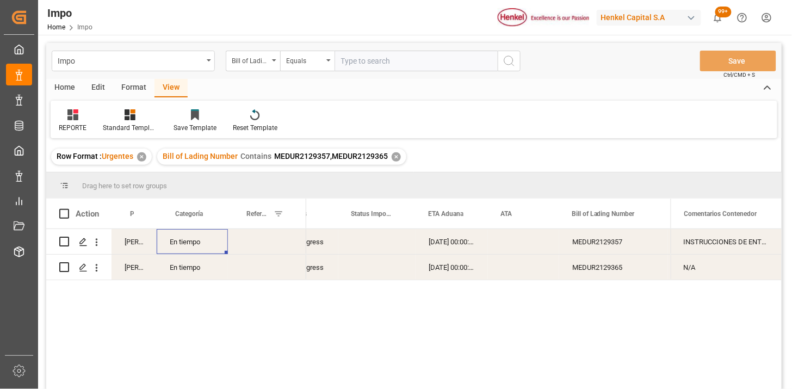
click at [215, 244] on div "En tiempo" at bounding box center [192, 241] width 71 height 25
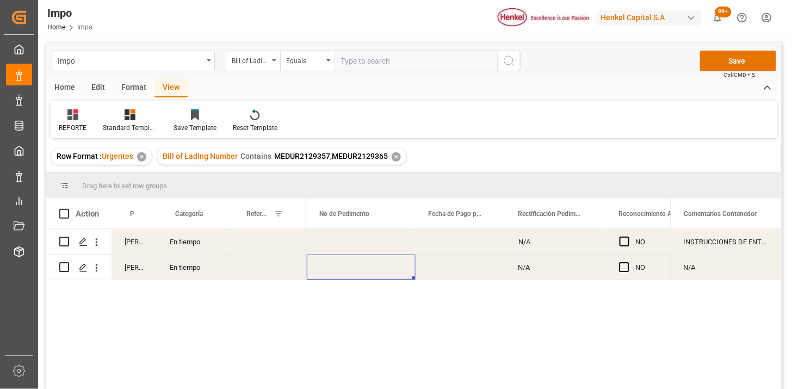
scroll to position [0, 677]
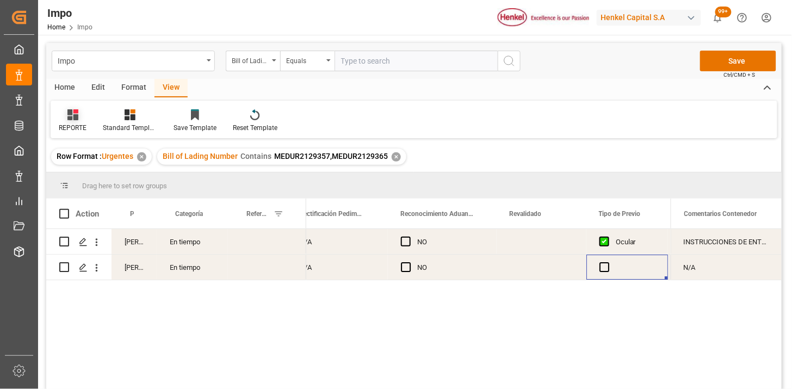
click at [78, 118] on div at bounding box center [73, 114] width 28 height 11
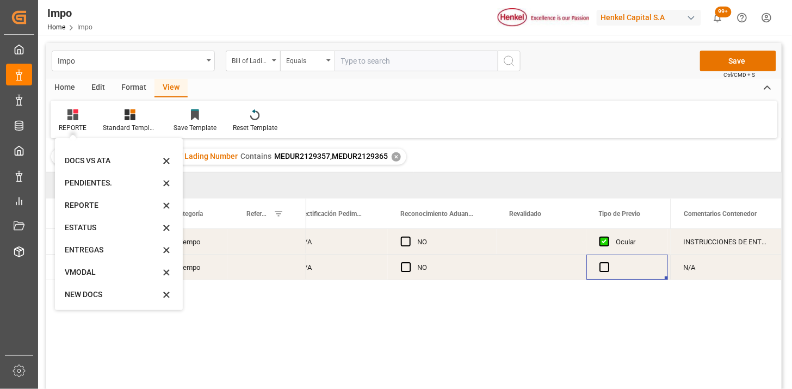
click at [91, 271] on div "VMODAL" at bounding box center [112, 272] width 95 height 11
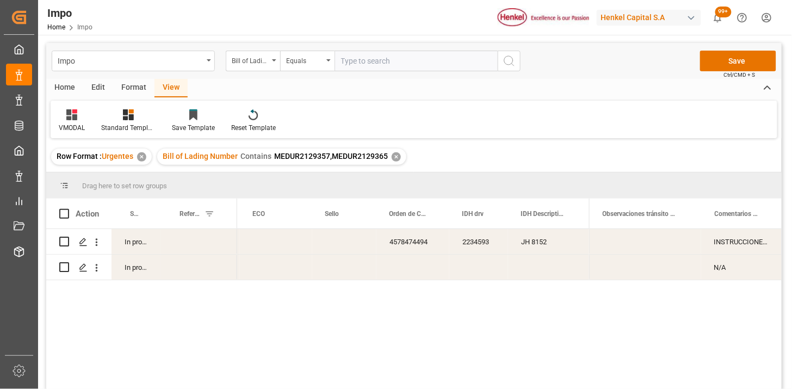
drag, startPoint x: 77, startPoint y: 117, endPoint x: 76, endPoint y: 135, distance: 18.0
click at [75, 118] on icon at bounding box center [71, 114] width 11 height 11
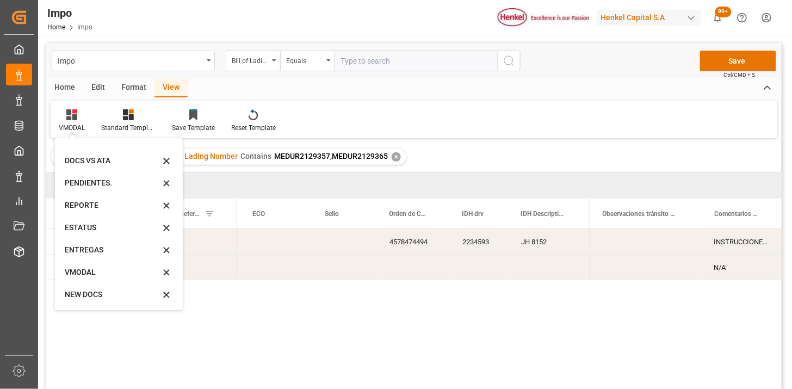
click at [87, 296] on div "NEW DOCS" at bounding box center [112, 294] width 95 height 11
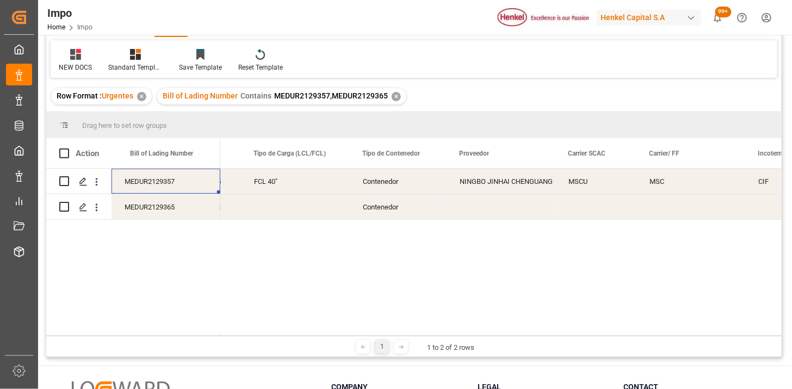
click at [192, 185] on div "MEDUR2129357" at bounding box center [166, 181] width 109 height 25
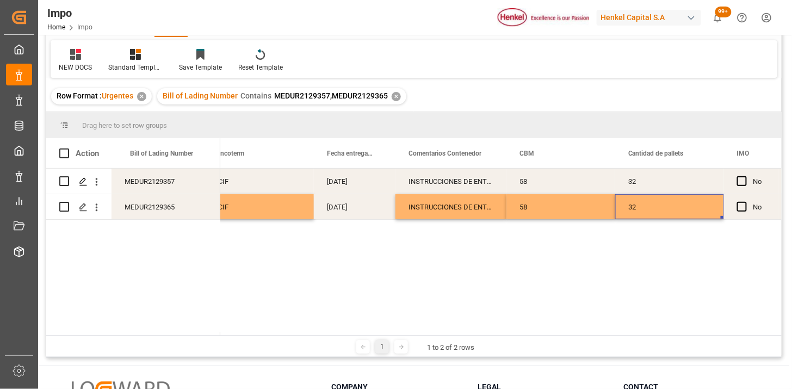
click at [648, 210] on div "32" at bounding box center [669, 206] width 109 height 25
click at [649, 211] on div "32" at bounding box center [669, 206] width 109 height 25
click at [649, 211] on div "32" at bounding box center [669, 200] width 109 height 38
click at [653, 203] on input "32" at bounding box center [669, 200] width 91 height 21
type input "36"
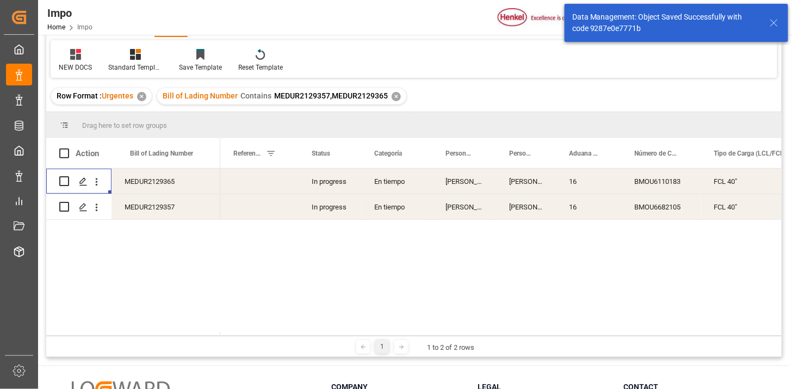
click at [104, 181] on div "Press SPACE to select this row." at bounding box center [97, 181] width 28 height 21
click at [101, 182] on icon "open menu" at bounding box center [96, 181] width 11 height 11
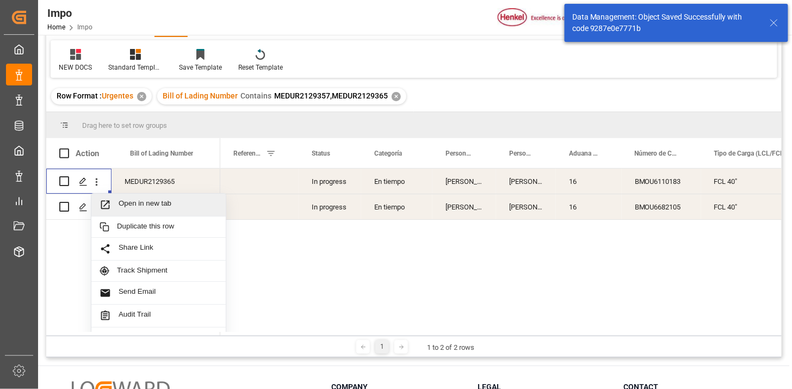
click at [124, 204] on span "Open in new tab" at bounding box center [168, 204] width 99 height 11
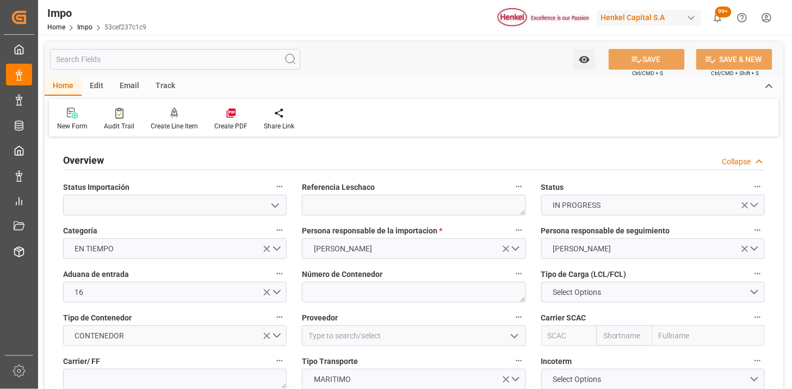
type input "[DATE]"
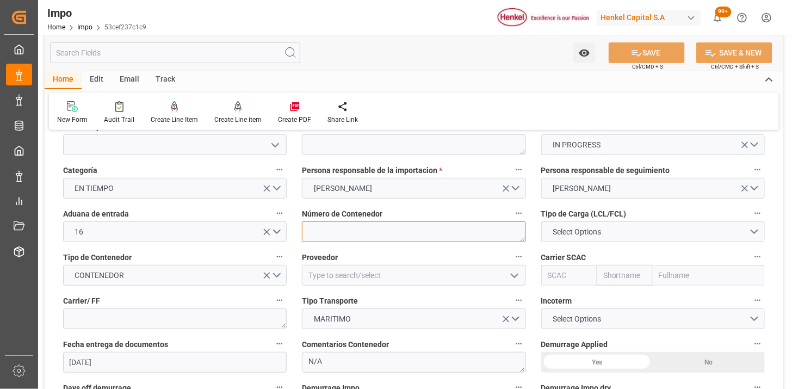
click at [344, 231] on textarea at bounding box center [414, 231] width 224 height 21
paste textarea "BMOU6682105"
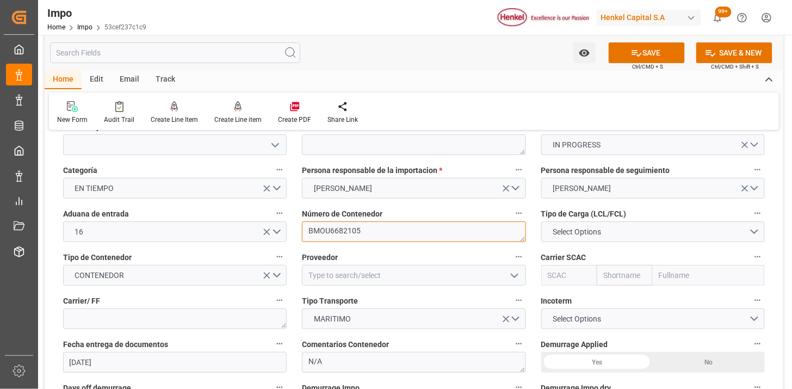
type textarea "BMOU6682105"
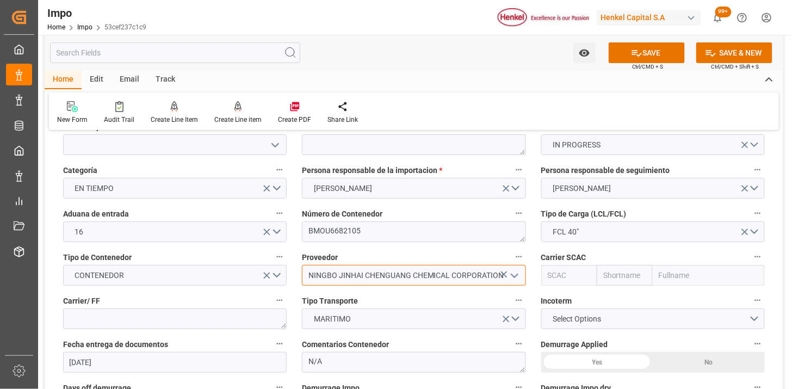
type input "NINGBO JINHAI CHENGUANG CHEMICAL CORPORATION"
type input "MSCU"
type input "MSC"
type input "Mediterranean Shipping Company"
type input "MSCU"
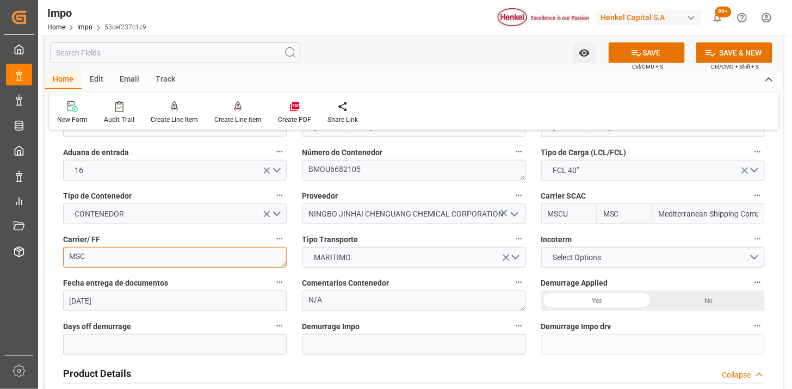
scroll to position [181, 0]
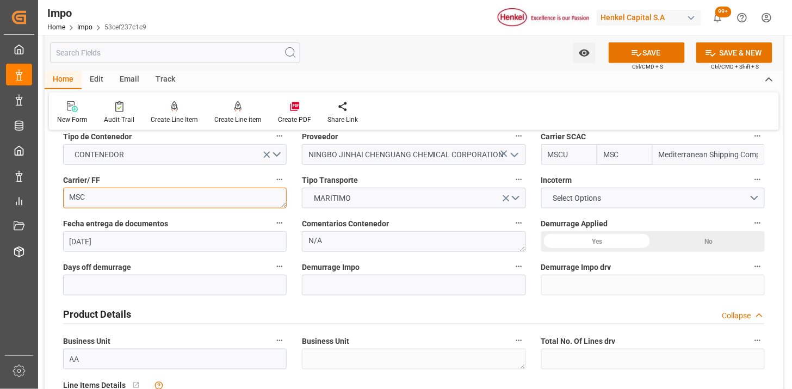
type textarea "MSC"
click at [567, 196] on span "Select Options" at bounding box center [576, 198] width 59 height 11
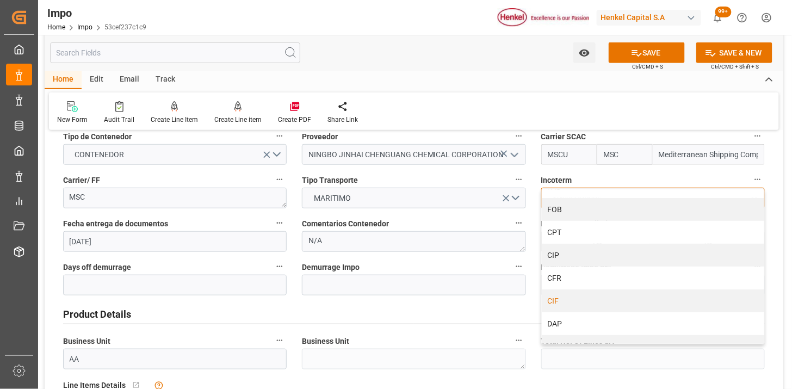
scroll to position [60, 0]
click at [572, 303] on div "CIF" at bounding box center [653, 300] width 223 height 23
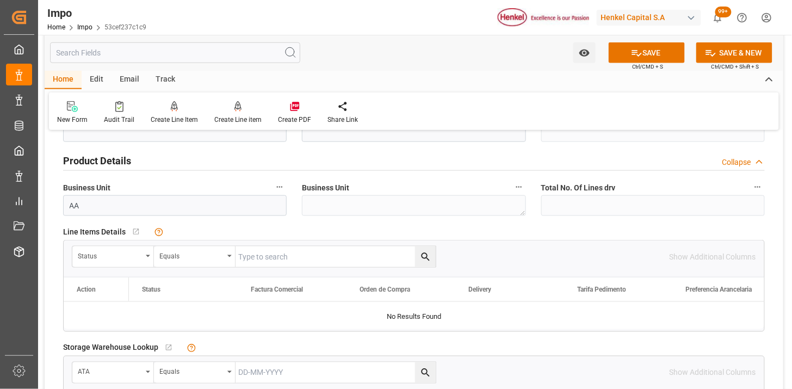
scroll to position [362, 0]
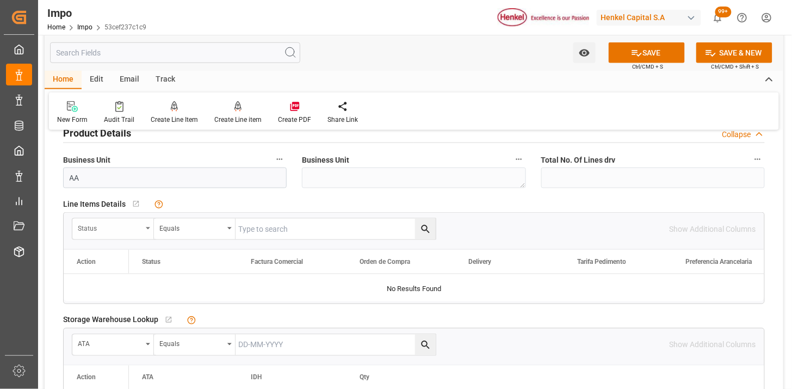
click at [123, 229] on div "Status" at bounding box center [110, 227] width 64 height 13
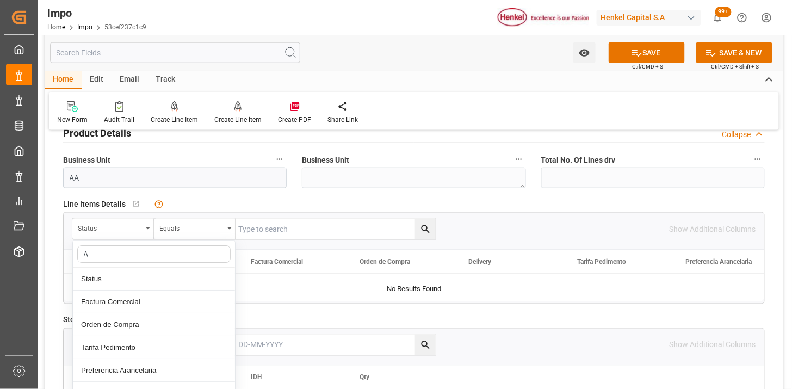
type input "AC"
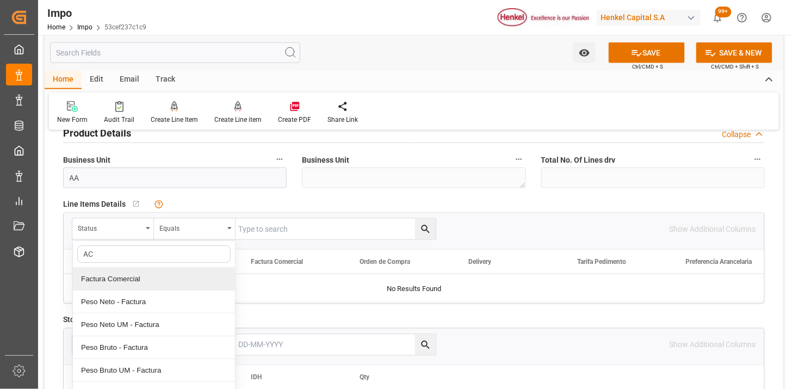
click at [127, 283] on div "Factura Comercial" at bounding box center [154, 279] width 162 height 23
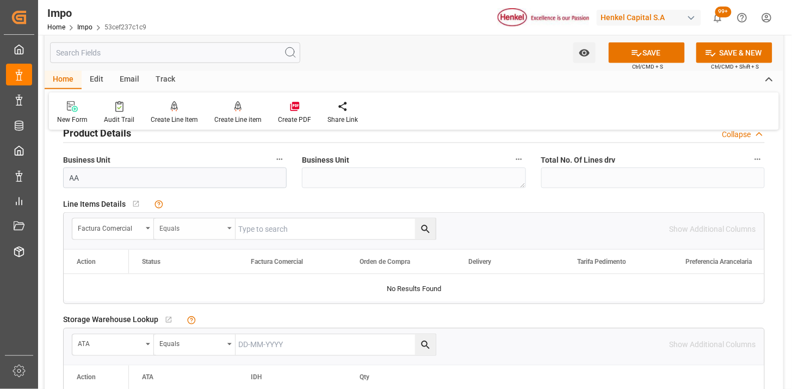
click at [205, 229] on div "Equals" at bounding box center [191, 227] width 64 height 13
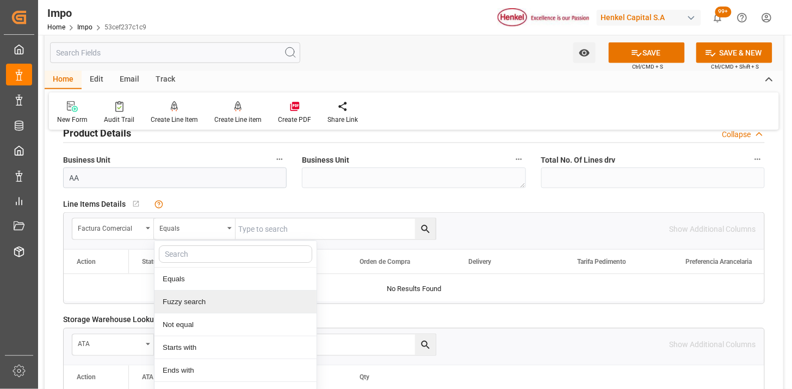
drag, startPoint x: 200, startPoint y: 295, endPoint x: 209, endPoint y: 288, distance: 10.9
click at [204, 292] on div "Fuzzy search" at bounding box center [236, 302] width 162 height 23
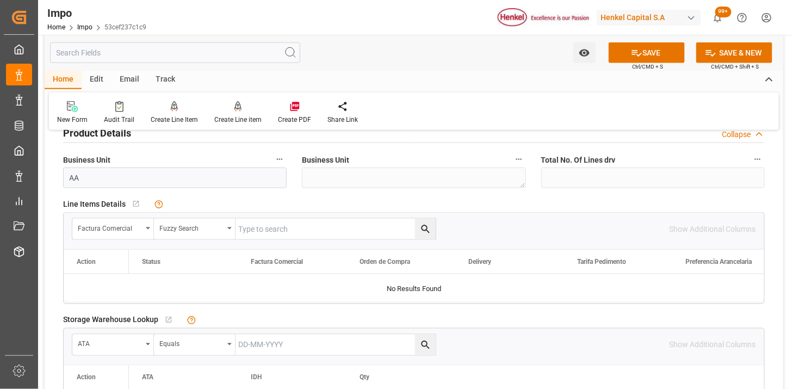
click at [274, 237] on input "text" at bounding box center [336, 229] width 200 height 21
paste input "202509091"
type input "202509091"
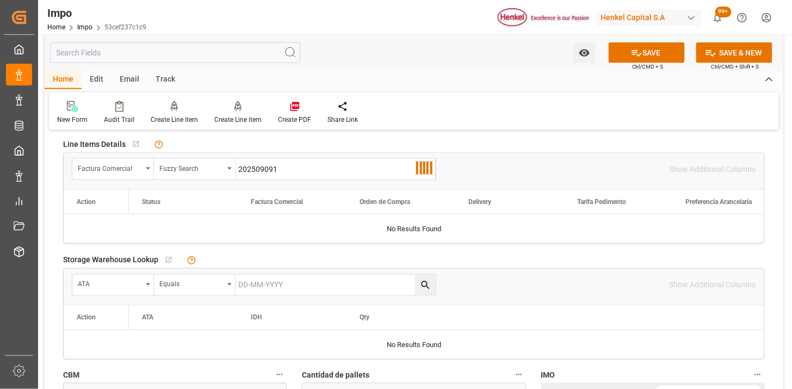
scroll to position [423, 0]
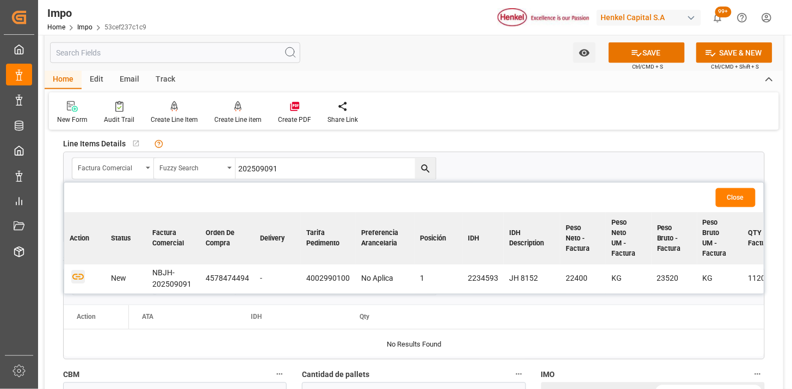
click at [79, 278] on icon "button" at bounding box center [78, 277] width 14 height 14
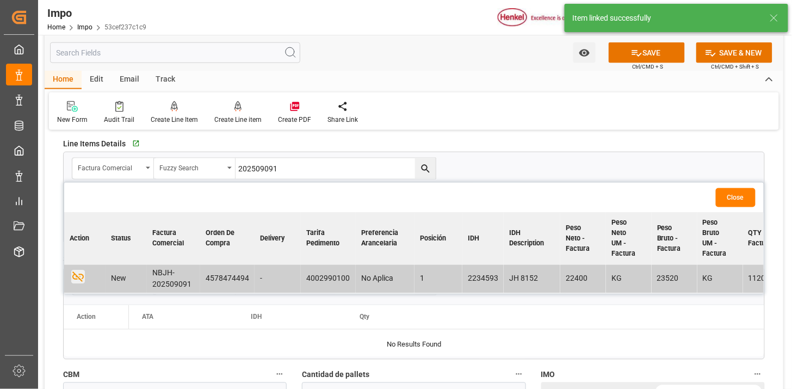
click at [753, 190] on button "Close" at bounding box center [736, 197] width 40 height 19
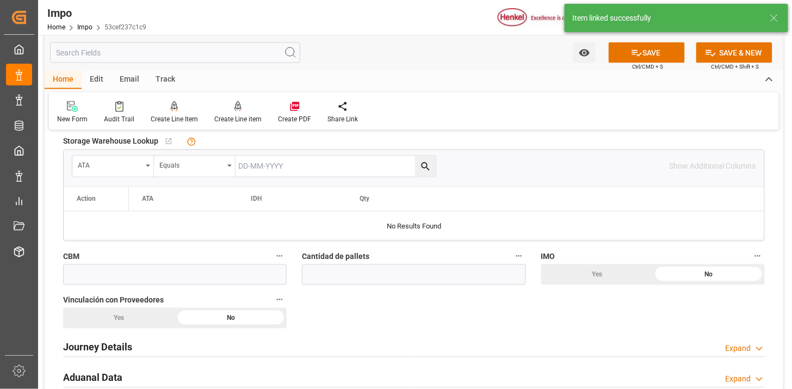
scroll to position [605, 0]
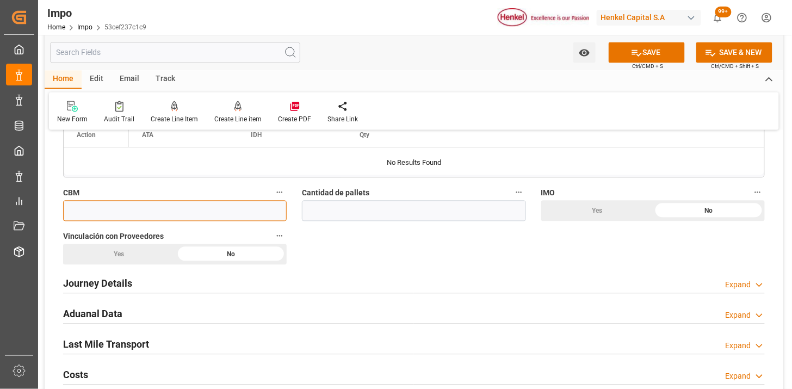
click at [237, 214] on input "text" at bounding box center [175, 211] width 224 height 21
paste input "58.000"
type input "58"
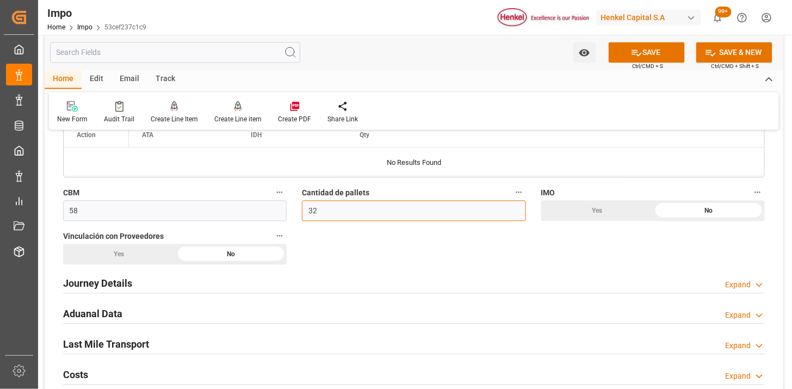
type input "32"
click at [151, 257] on div "Yes" at bounding box center [119, 254] width 112 height 21
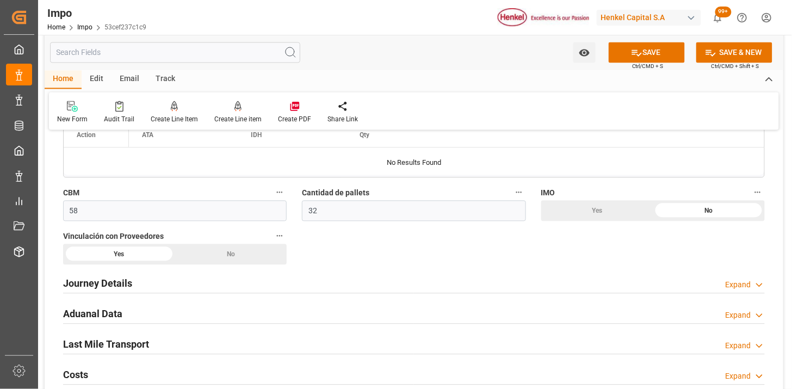
scroll to position [665, 0]
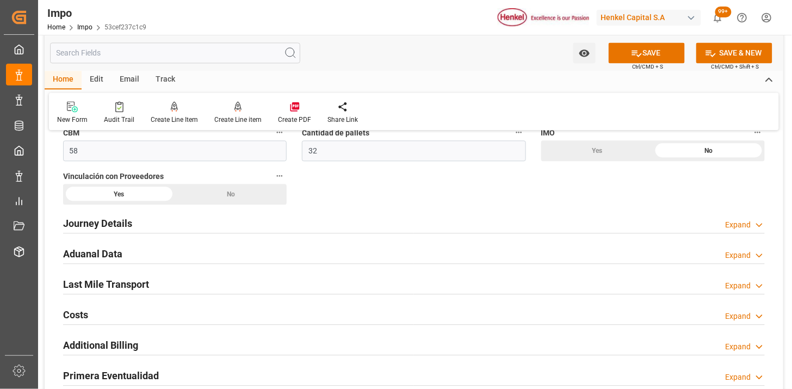
click at [213, 200] on div "No" at bounding box center [231, 194] width 112 height 21
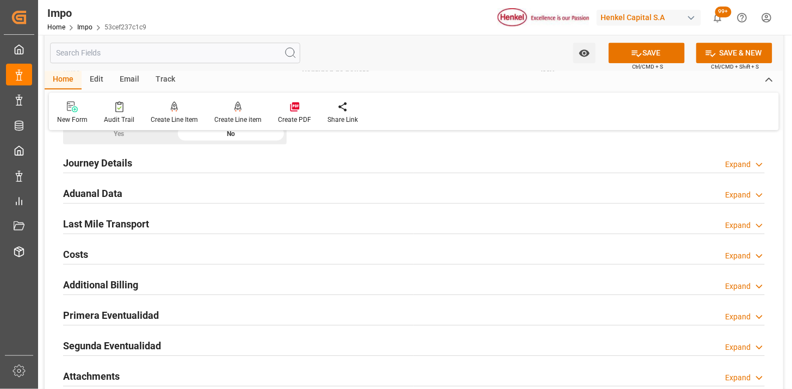
click at [128, 164] on h2 "Journey Details" at bounding box center [97, 163] width 69 height 15
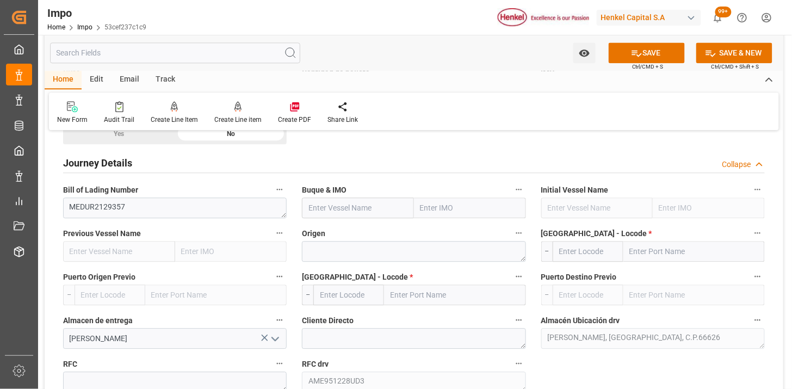
click at [344, 213] on input "text" at bounding box center [358, 208] width 112 height 21
paste input "MSC KALAMATA VII"
type input "MSC KALAMATA VII"
type input "9244946"
type input "MSC KALAMATA VII"
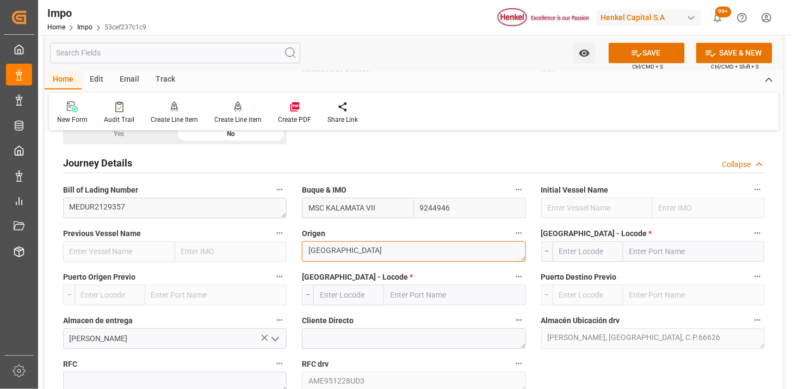
type textarea "[GEOGRAPHIC_DATA]"
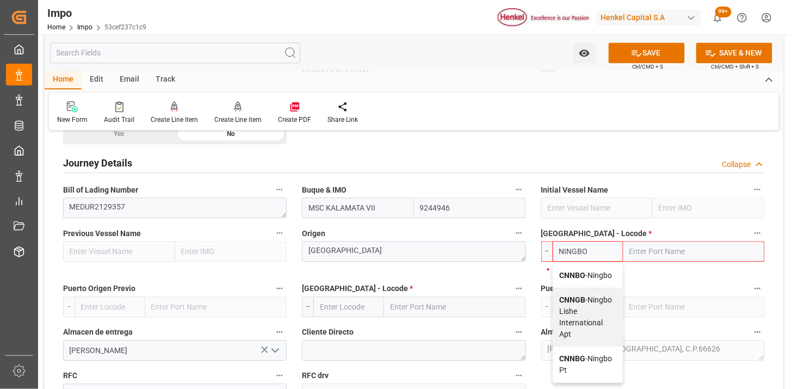
type input "CNNBO"
type input "Ningbo"
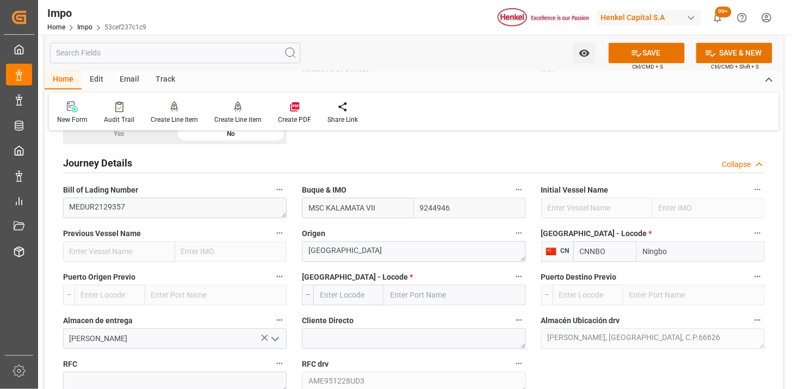
type input "CNNBO"
type input "MXZLO"
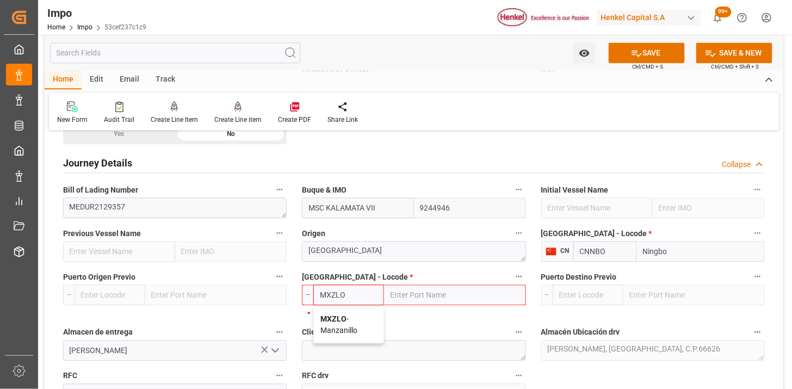
type input "Manzanillo"
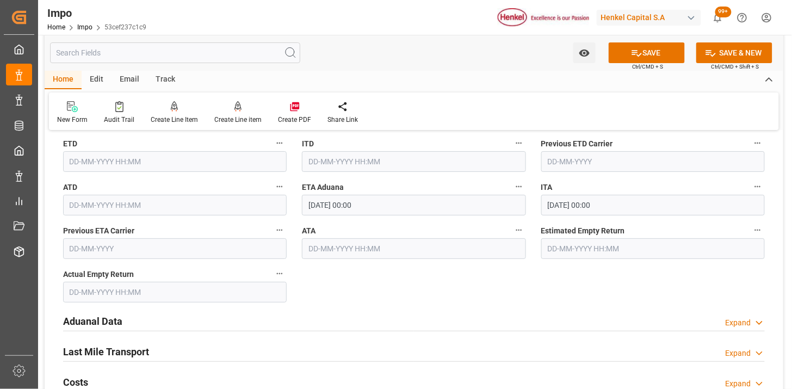
scroll to position [1209, 0]
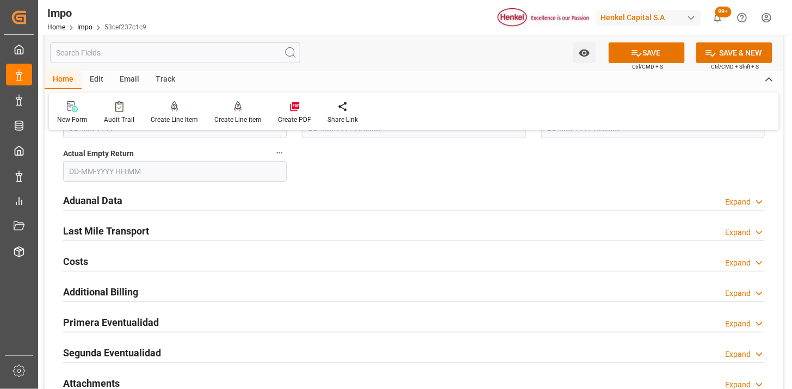
type input "MXZLO"
click at [257, 196] on div "Aduanal Data Expand" at bounding box center [414, 199] width 702 height 21
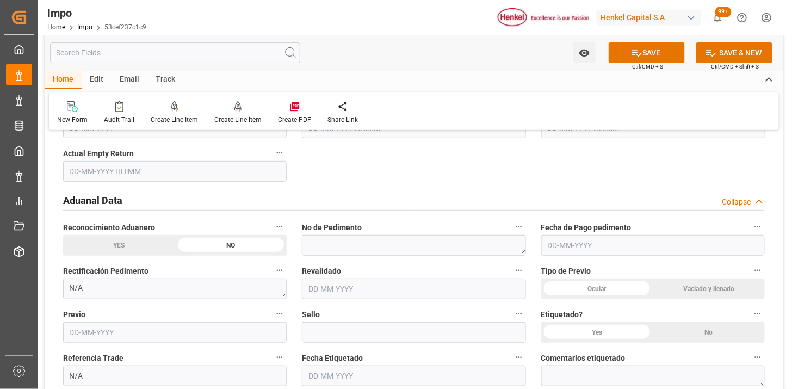
scroll to position [1330, 0]
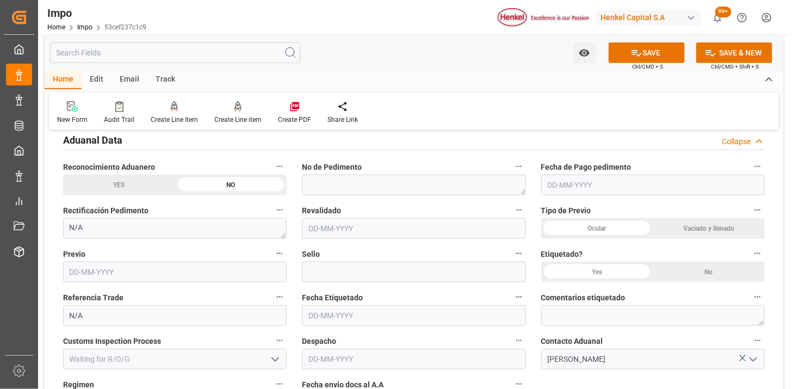
click at [630, 227] on div "Ocular" at bounding box center [597, 228] width 112 height 21
click at [715, 278] on div "No" at bounding box center [709, 272] width 112 height 21
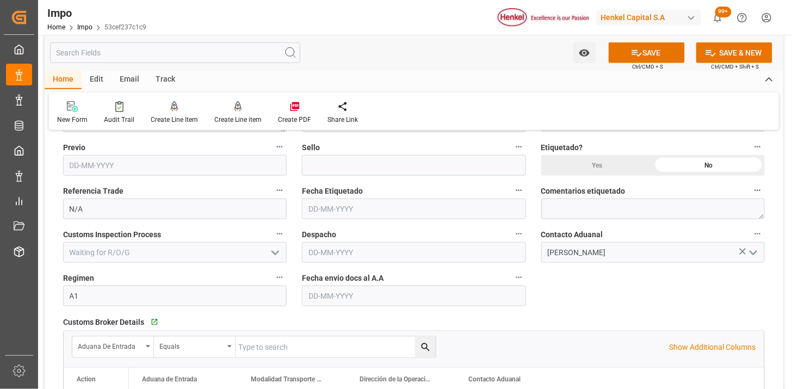
scroll to position [1451, 0]
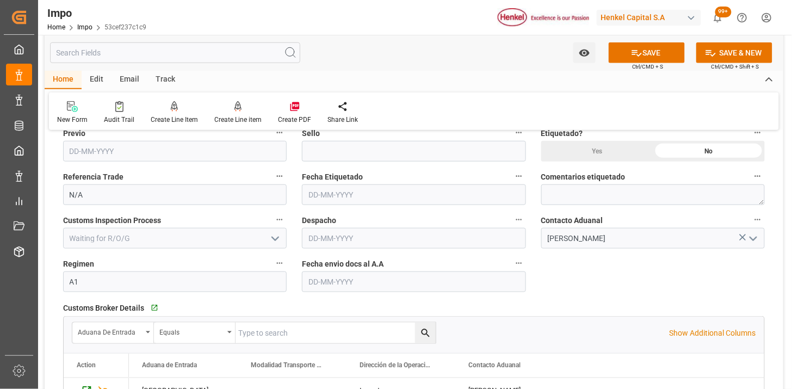
click at [340, 282] on input "text" at bounding box center [414, 282] width 224 height 21
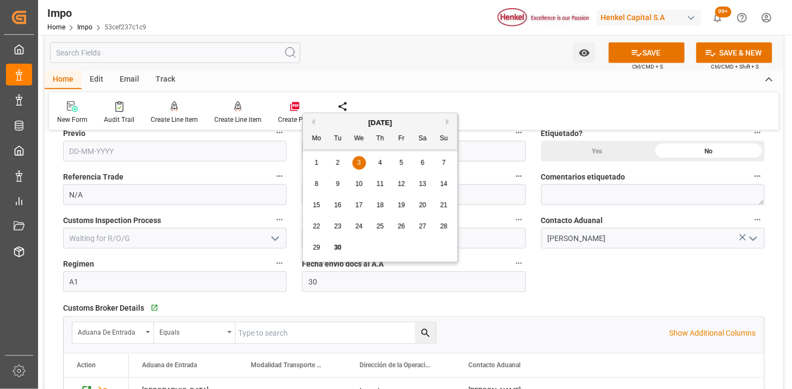
type input "[DATE]"
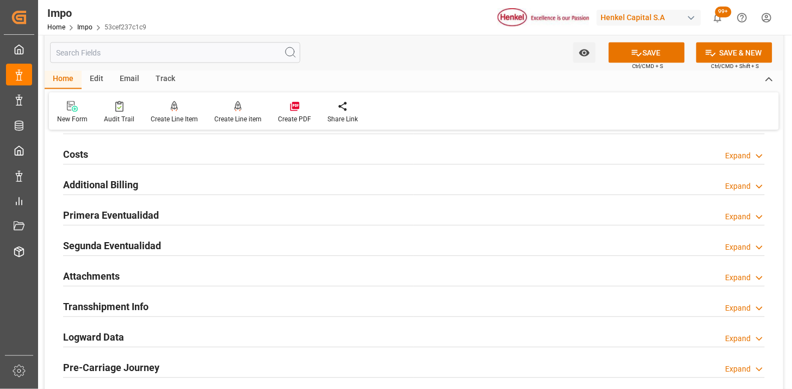
click at [151, 284] on div "Attachments Expand" at bounding box center [414, 276] width 702 height 21
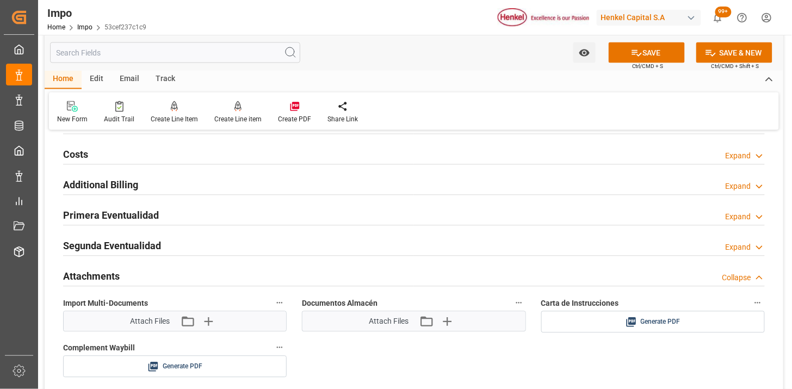
scroll to position [1814, 0]
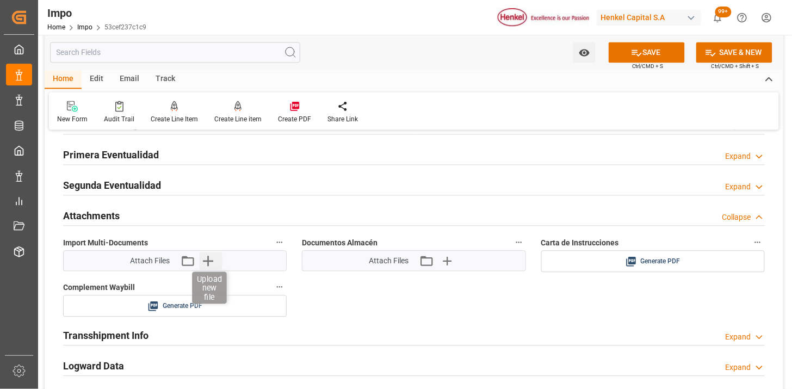
click at [211, 259] on icon "button" at bounding box center [207, 261] width 17 height 17
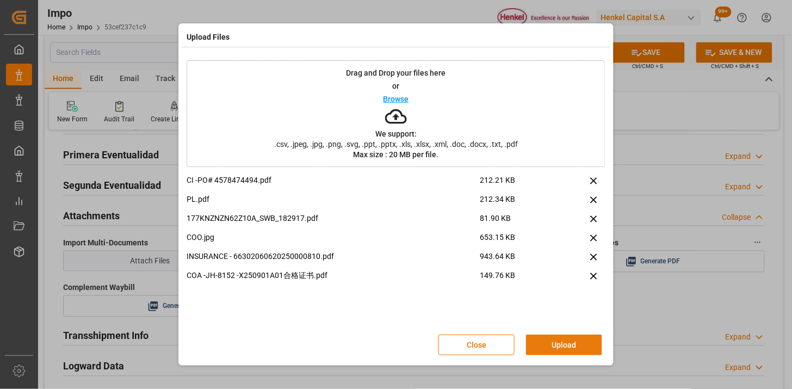
click at [553, 346] on button "Upload" at bounding box center [564, 345] width 76 height 21
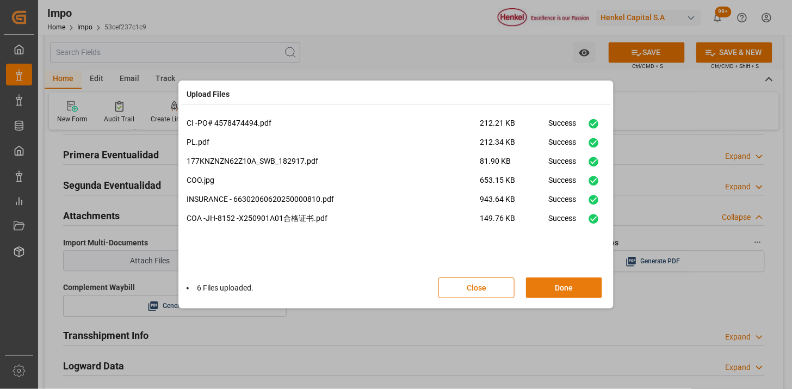
click at [583, 287] on button "Done" at bounding box center [564, 288] width 76 height 21
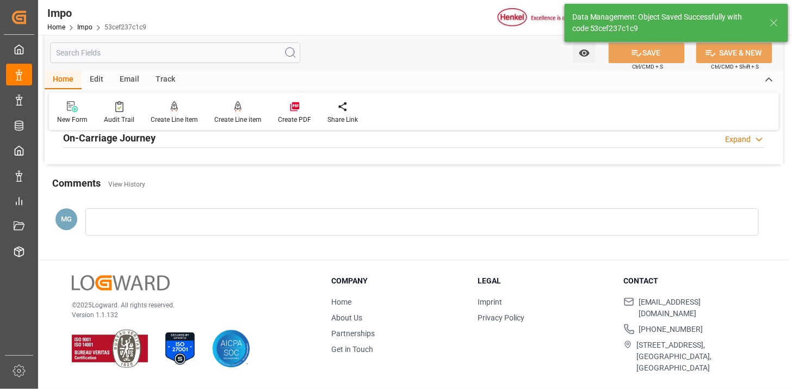
type textarea "AA"
type input "1"
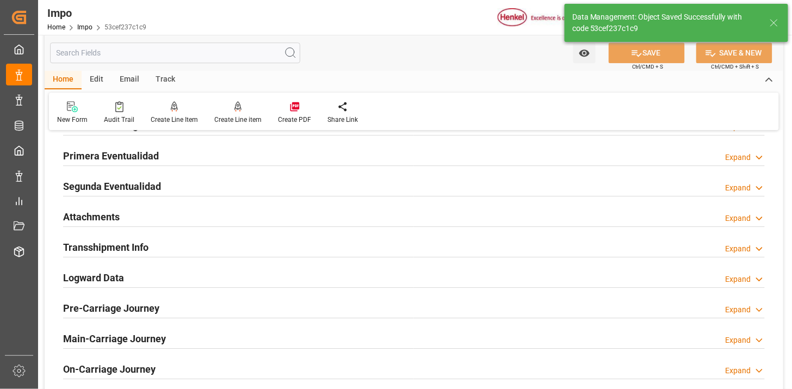
click at [285, 212] on div "Attachments Expand" at bounding box center [414, 216] width 702 height 21
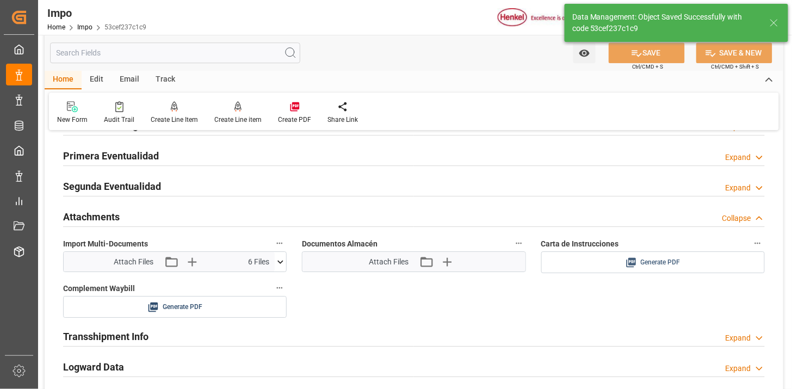
click at [658, 265] on span "Generate PDF" at bounding box center [661, 263] width 40 height 14
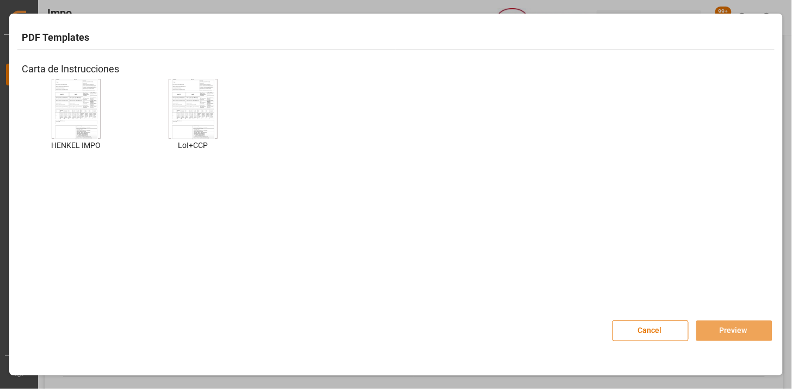
click at [86, 121] on img at bounding box center [76, 108] width 44 height 61
click at [736, 333] on button "Preview" at bounding box center [735, 331] width 76 height 21
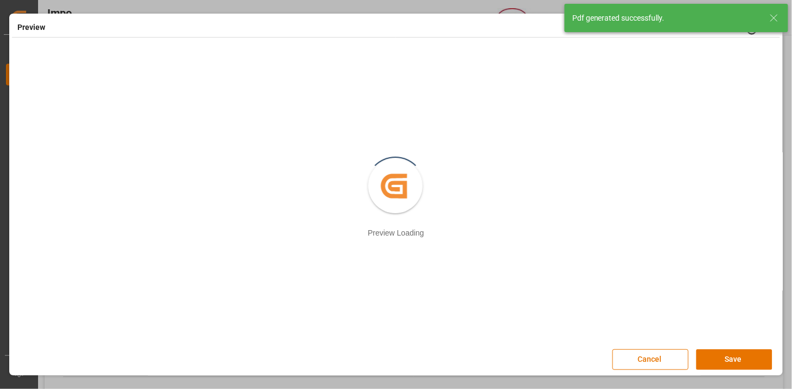
scroll to position [2, 0]
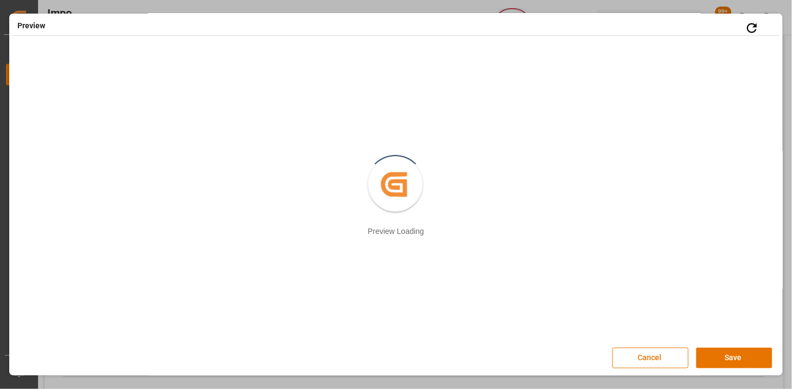
click at [712, 358] on button "Save" at bounding box center [735, 358] width 76 height 21
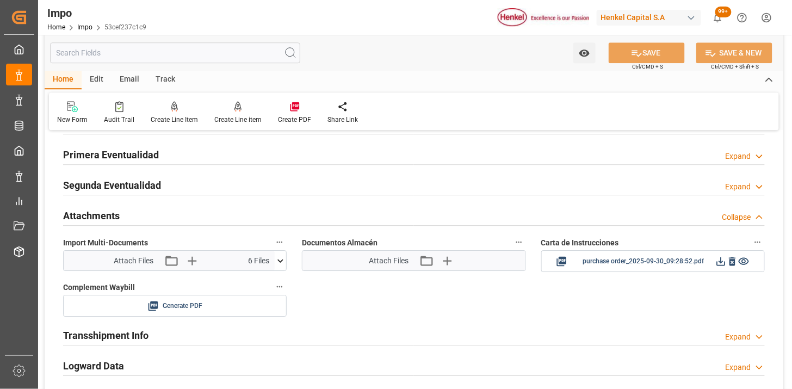
scroll to position [885, 0]
click at [722, 265] on icon at bounding box center [721, 262] width 11 height 11
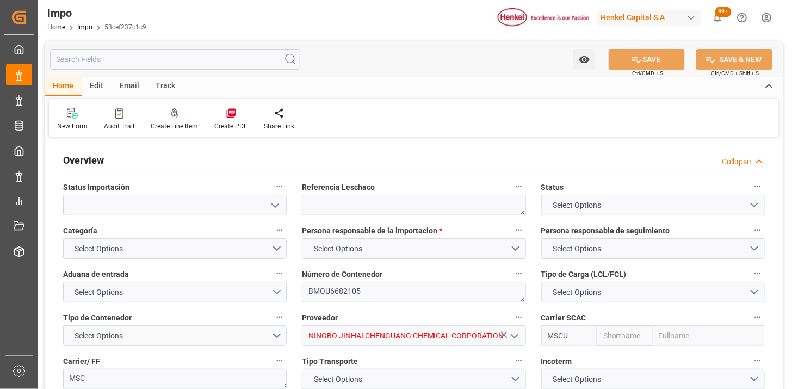
type input "MSC"
type input "Mediterranean Shipping Company"
type input "1"
type input "58"
type input "32"
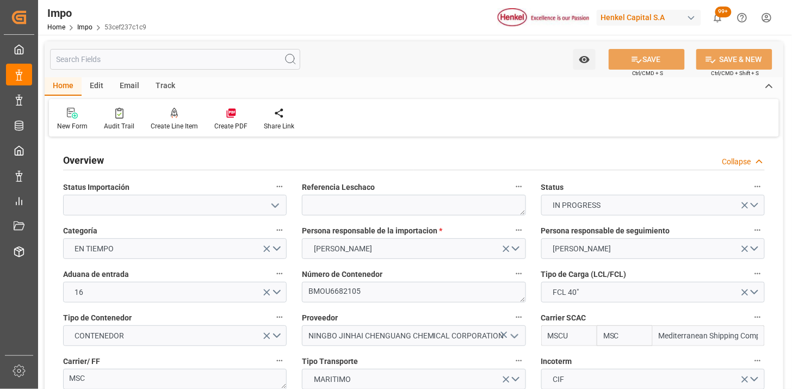
type input "[DATE]"
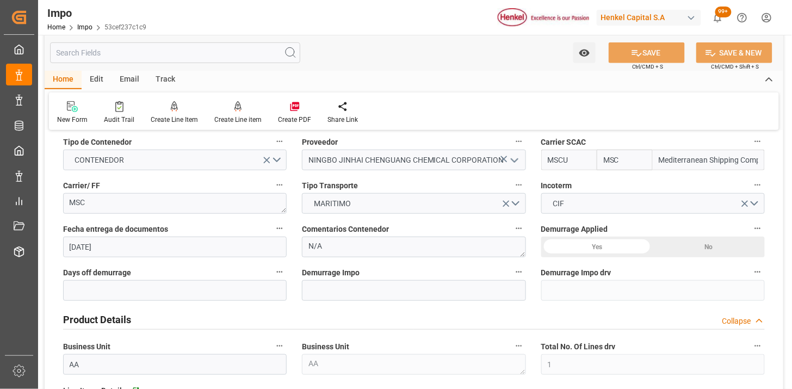
scroll to position [181, 0]
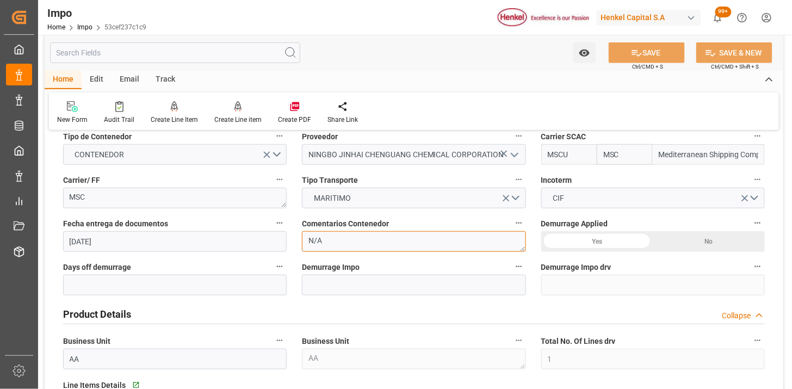
click at [351, 237] on textarea "N/A" at bounding box center [414, 241] width 224 height 21
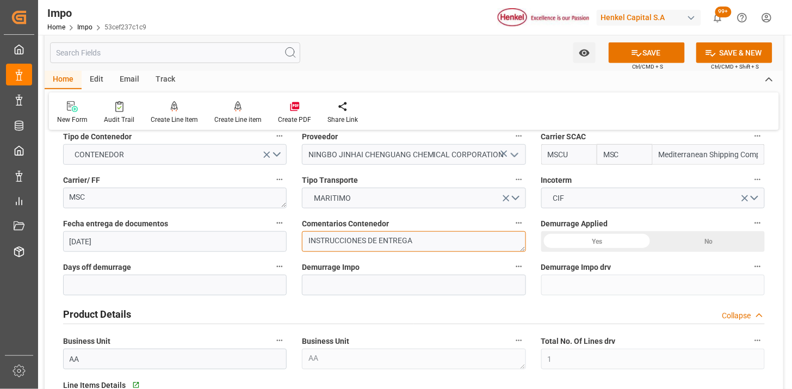
type textarea "INSTRUCCIONES DE ENTREGA"
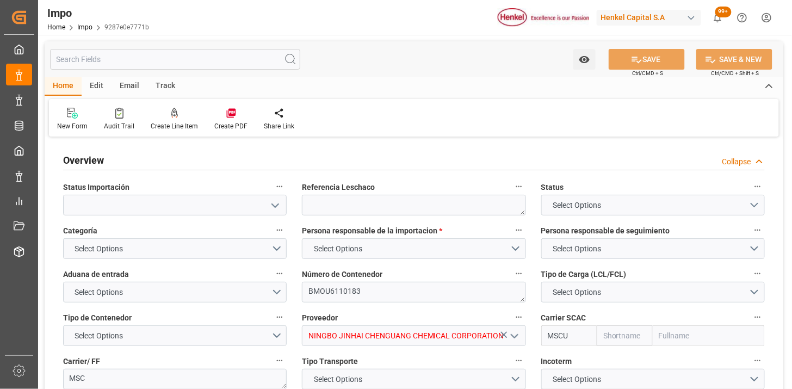
type textarea "BMOU6110183"
type input "NINGBO JINHAI CHENGUANG CHEMICAL CORPORATION"
type input "MSCU"
type textarea "MSC"
type textarea "INSTRUCCIONES DE ENTREGA"
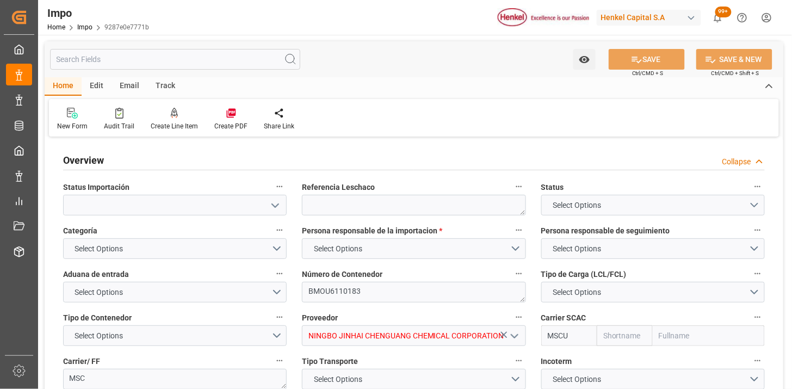
type input "AA"
type input "MSC"
type input "Mediterranean Shipping Company"
type input "58"
type input "36"
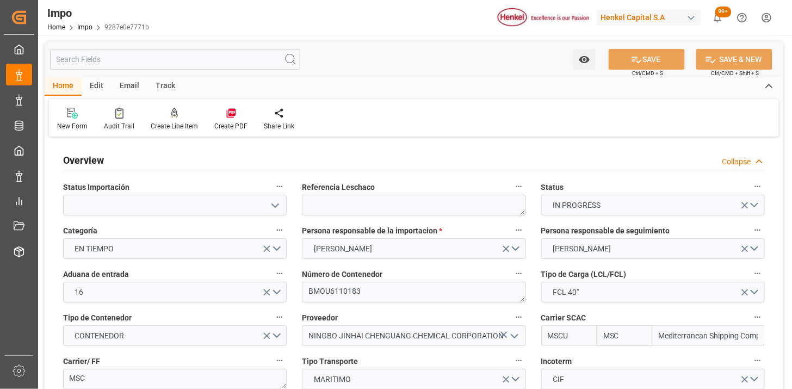
type input "[DATE]"
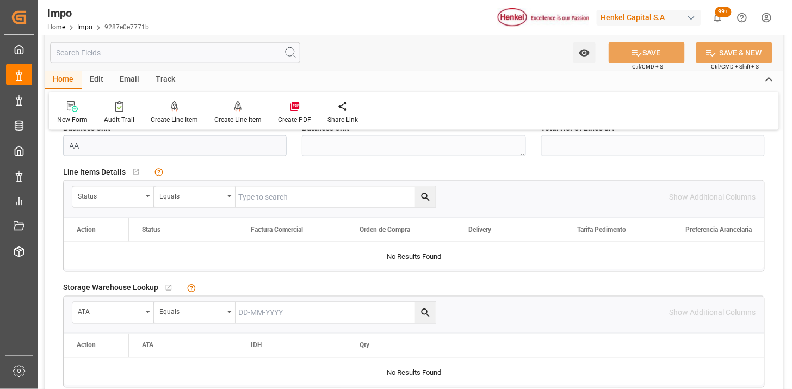
scroll to position [423, 0]
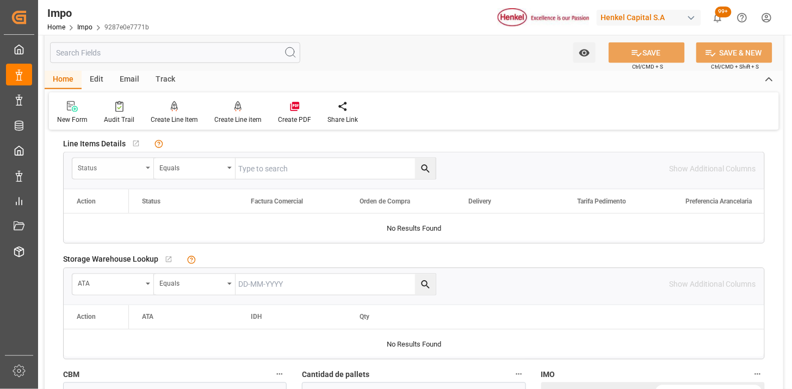
click at [120, 171] on div "Status" at bounding box center [110, 167] width 64 height 13
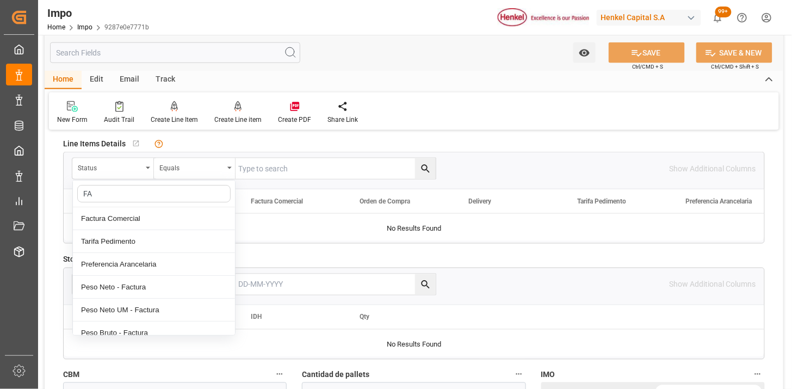
type input "FAC"
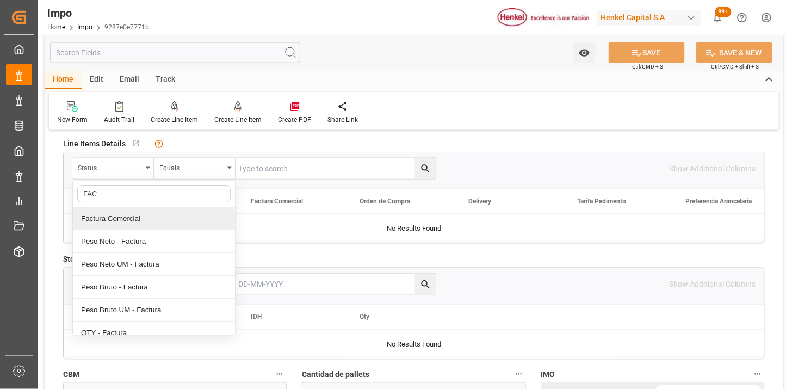
drag, startPoint x: 127, startPoint y: 214, endPoint x: 150, endPoint y: 204, distance: 25.1
click at [131, 213] on div "Factura Comercial" at bounding box center [154, 218] width 162 height 23
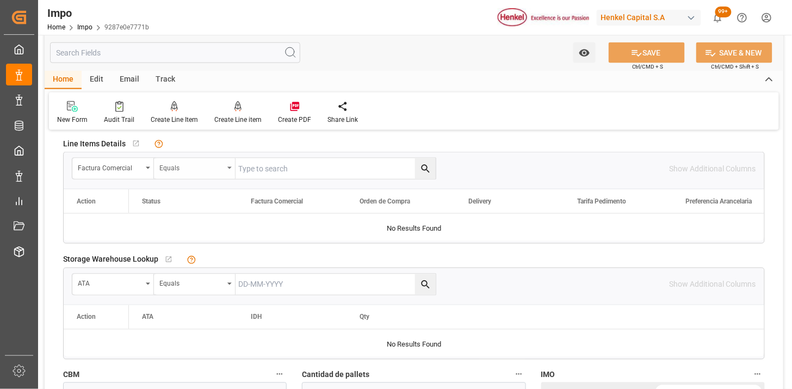
click at [192, 172] on div "Equals" at bounding box center [195, 168] width 82 height 21
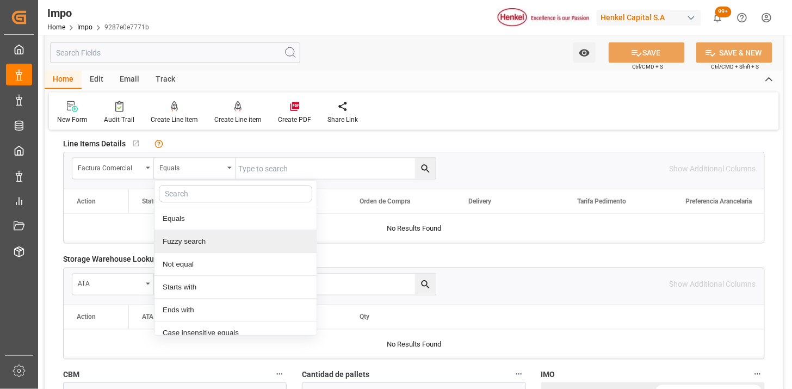
drag, startPoint x: 199, startPoint y: 243, endPoint x: 245, endPoint y: 193, distance: 68.6
click at [199, 243] on div "Fuzzy search" at bounding box center [236, 241] width 162 height 23
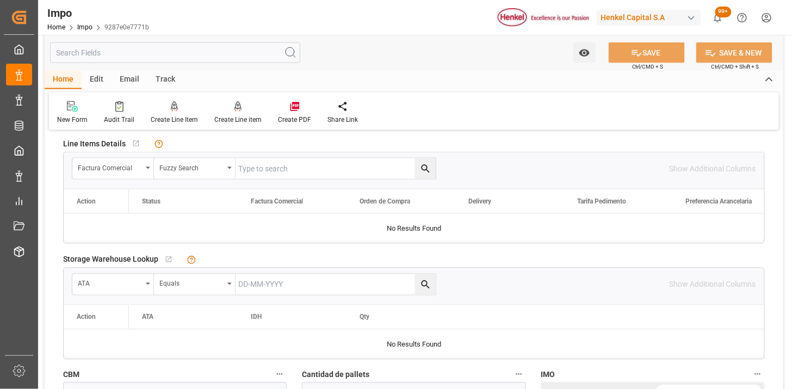
click at [268, 167] on input "text" at bounding box center [336, 168] width 200 height 21
paste input "202509093"
type input "202509093"
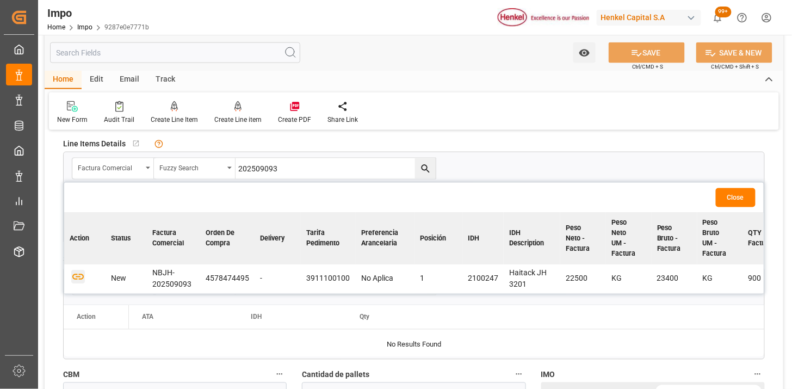
drag, startPoint x: 77, startPoint y: 279, endPoint x: 118, endPoint y: 273, distance: 41.3
click at [77, 281] on icon "button" at bounding box center [78, 277] width 14 height 14
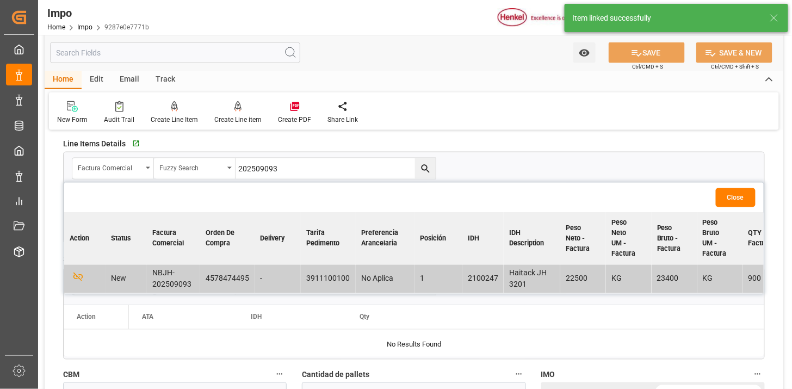
click at [747, 194] on button "Close" at bounding box center [736, 197] width 40 height 19
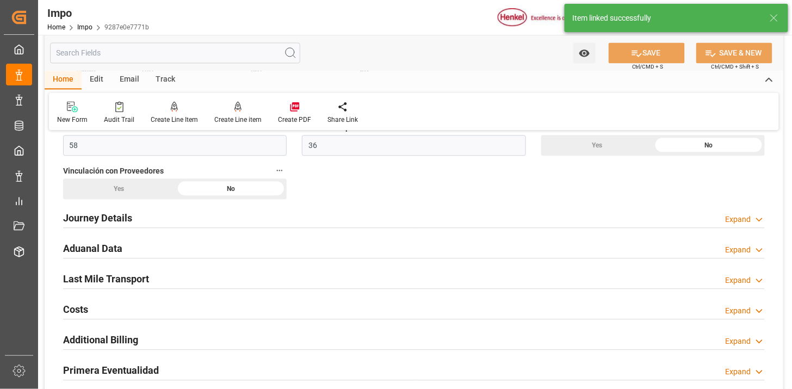
scroll to position [725, 0]
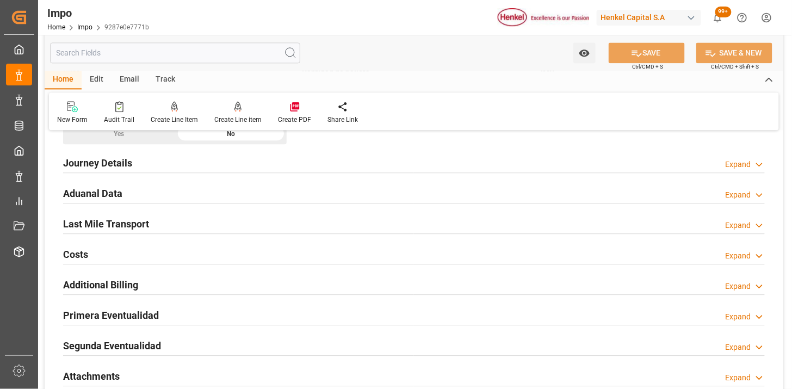
click at [214, 161] on div "Journey Details Expand" at bounding box center [414, 162] width 702 height 21
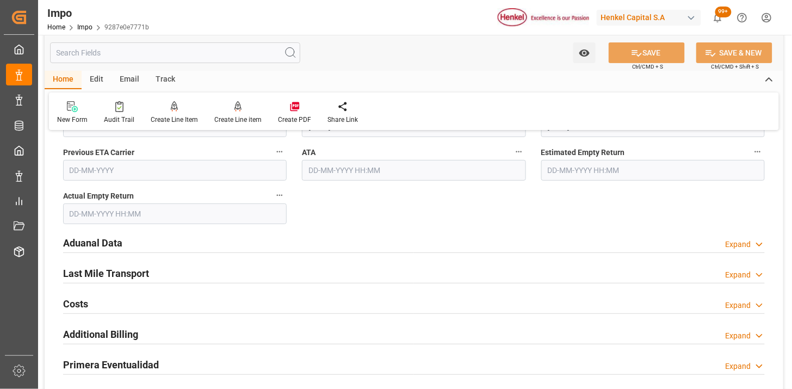
scroll to position [1270, 0]
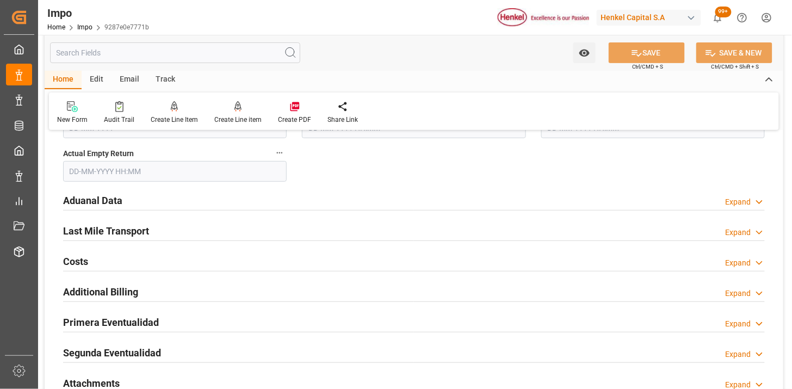
click at [270, 205] on div "Aduanal Data Expand" at bounding box center [414, 199] width 702 height 21
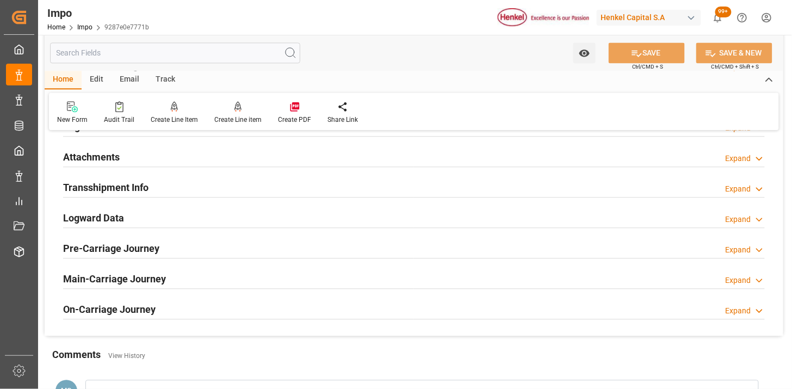
scroll to position [1874, 0]
click at [173, 158] on div "Attachments Expand" at bounding box center [414, 155] width 702 height 21
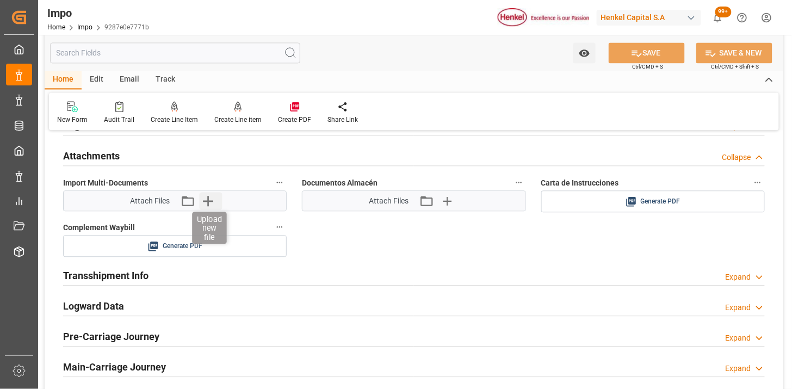
click at [215, 208] on icon "button" at bounding box center [207, 200] width 17 height 17
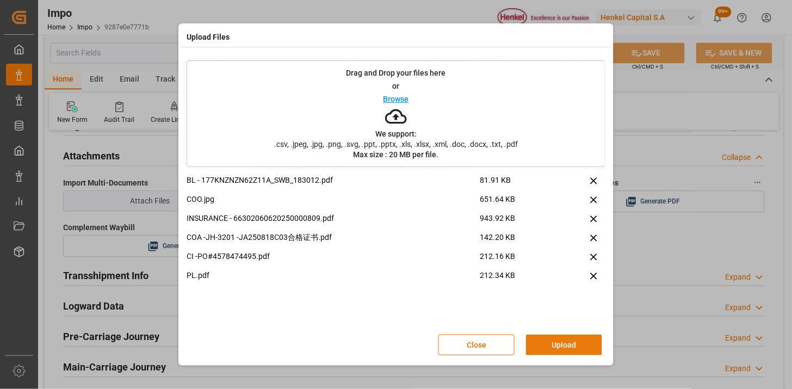
click at [549, 340] on button "Upload" at bounding box center [564, 345] width 76 height 21
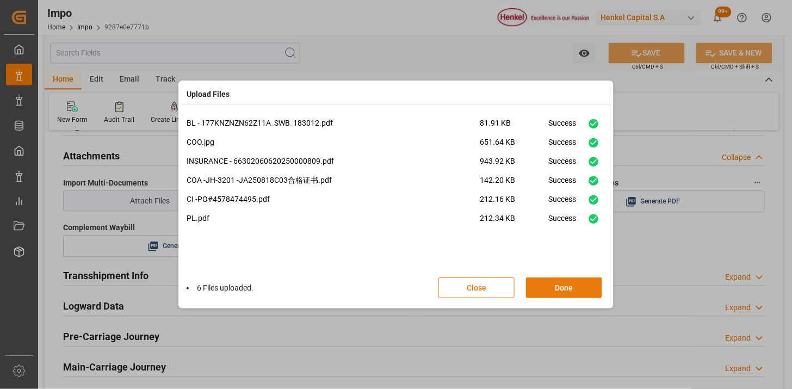
click at [550, 289] on button "Done" at bounding box center [564, 288] width 76 height 21
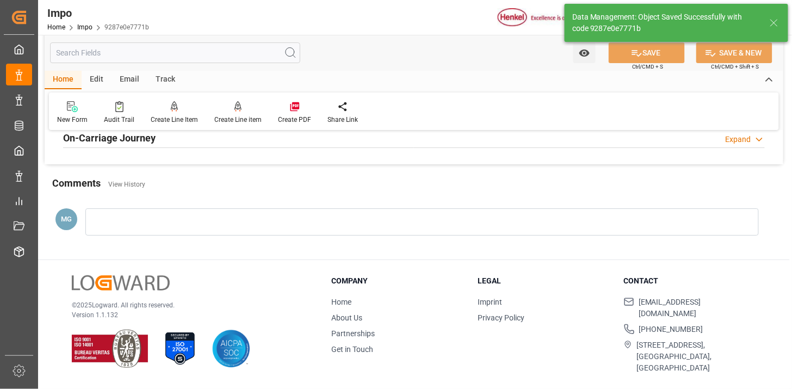
type textarea "AA"
type input "1"
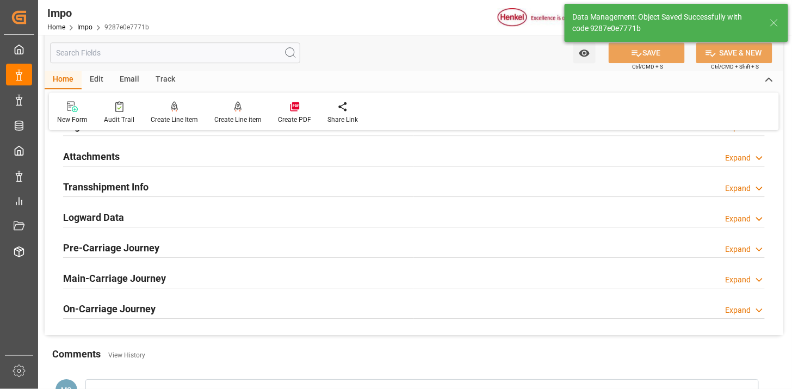
click at [286, 155] on div "Attachments Expand" at bounding box center [414, 155] width 702 height 21
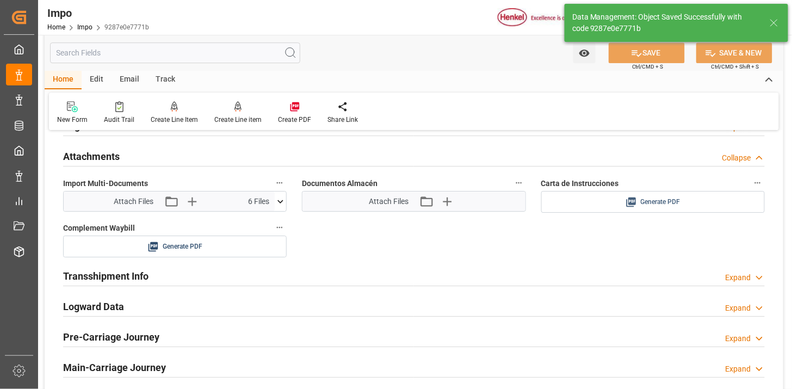
click at [657, 205] on span "Generate PDF" at bounding box center [661, 202] width 40 height 14
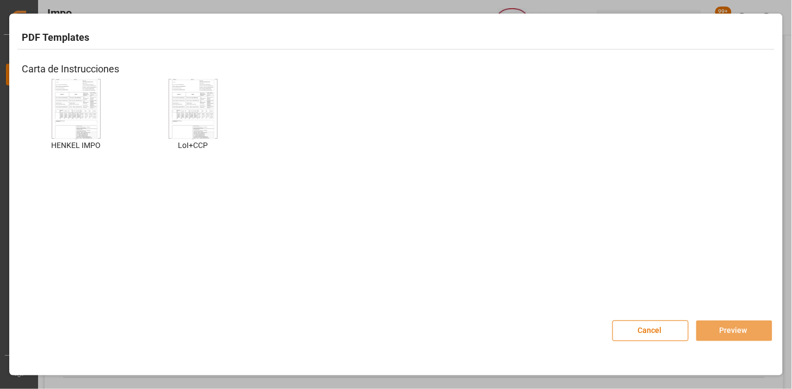
click at [69, 109] on img at bounding box center [76, 108] width 44 height 61
click at [717, 327] on button "Preview" at bounding box center [735, 331] width 76 height 21
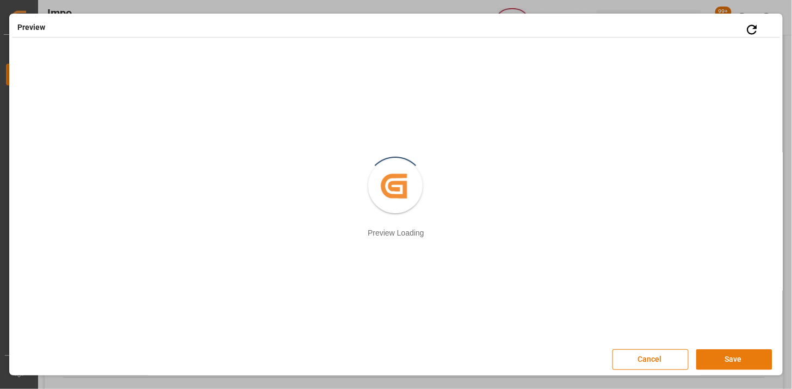
click at [710, 355] on button "Save" at bounding box center [735, 359] width 76 height 21
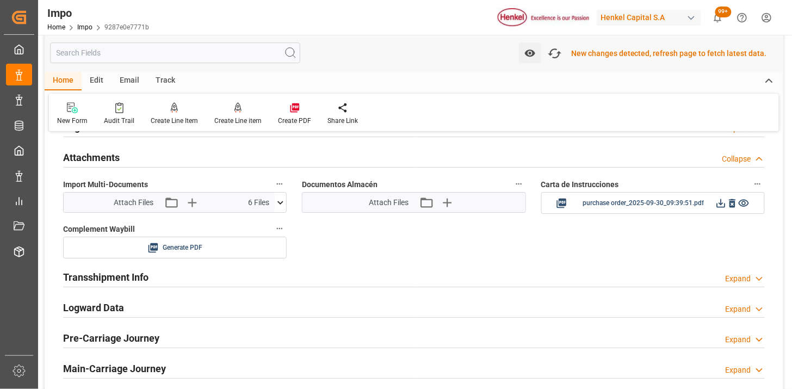
scroll to position [947, 0]
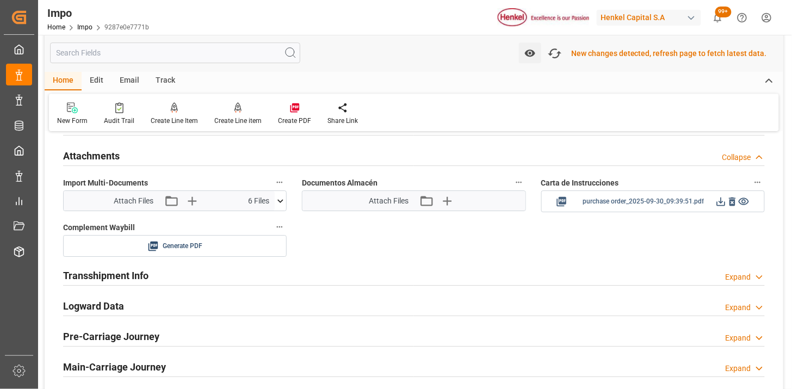
click at [722, 205] on icon at bounding box center [721, 202] width 9 height 9
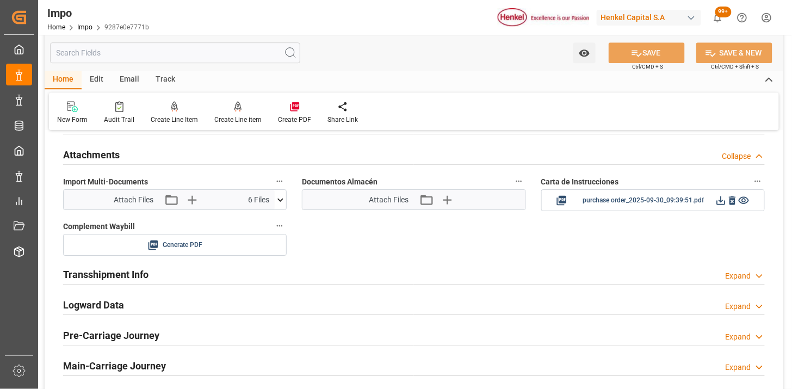
scroll to position [945, 0]
